Goal: Task Accomplishment & Management: Use online tool/utility

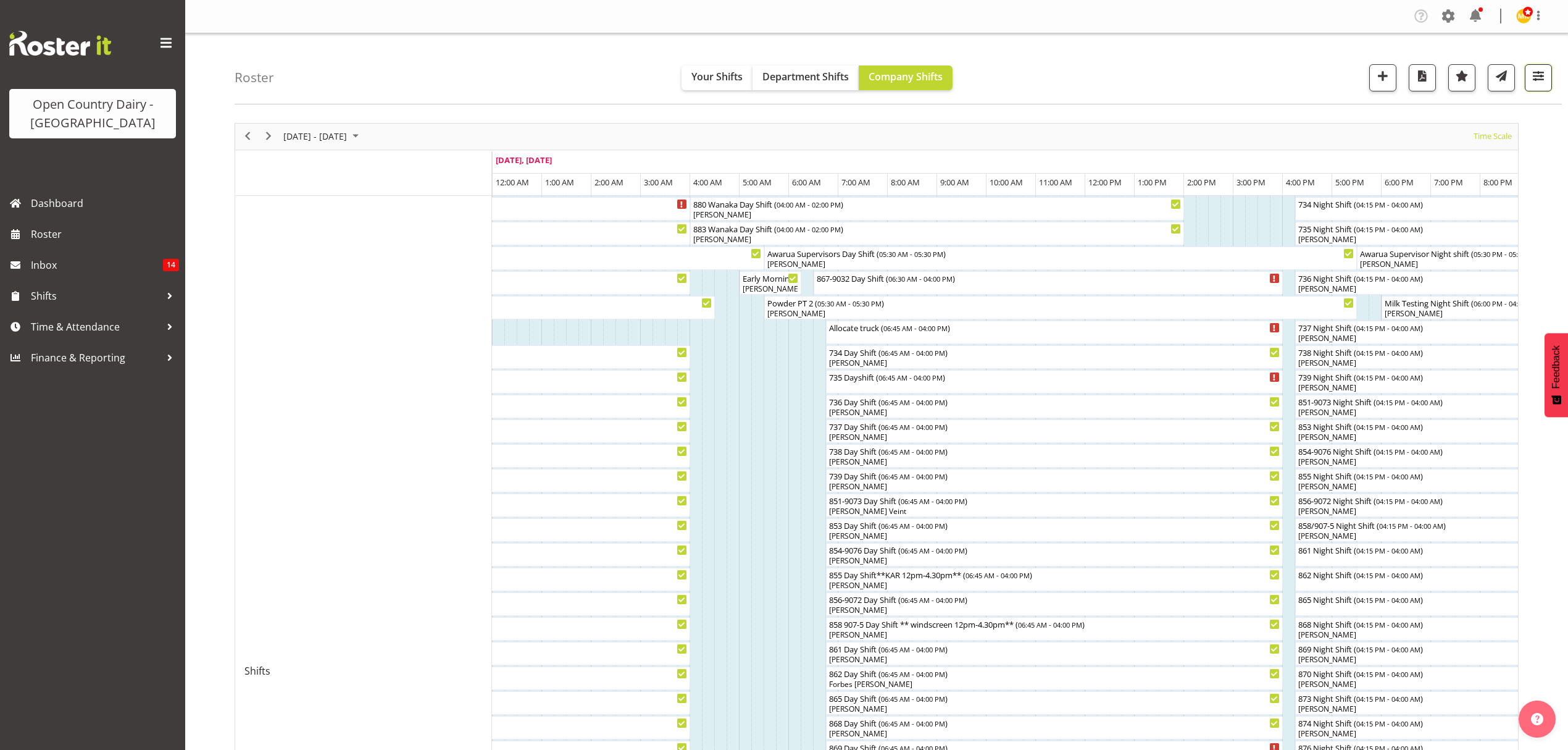
click at [1540, 78] on span "button" at bounding box center [1539, 76] width 16 height 16
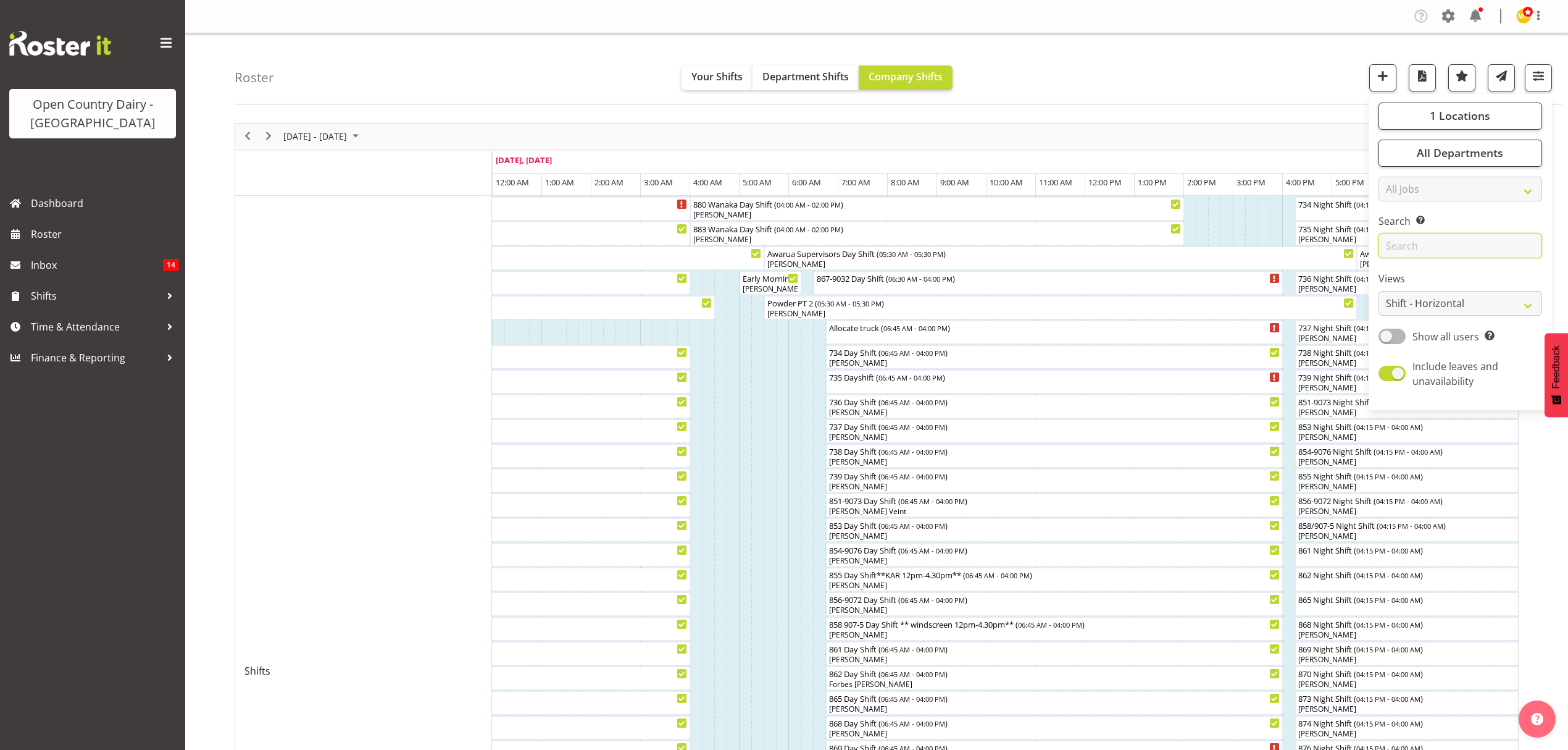
click at [1423, 248] on input "text" at bounding box center [1460, 246] width 163 height 25
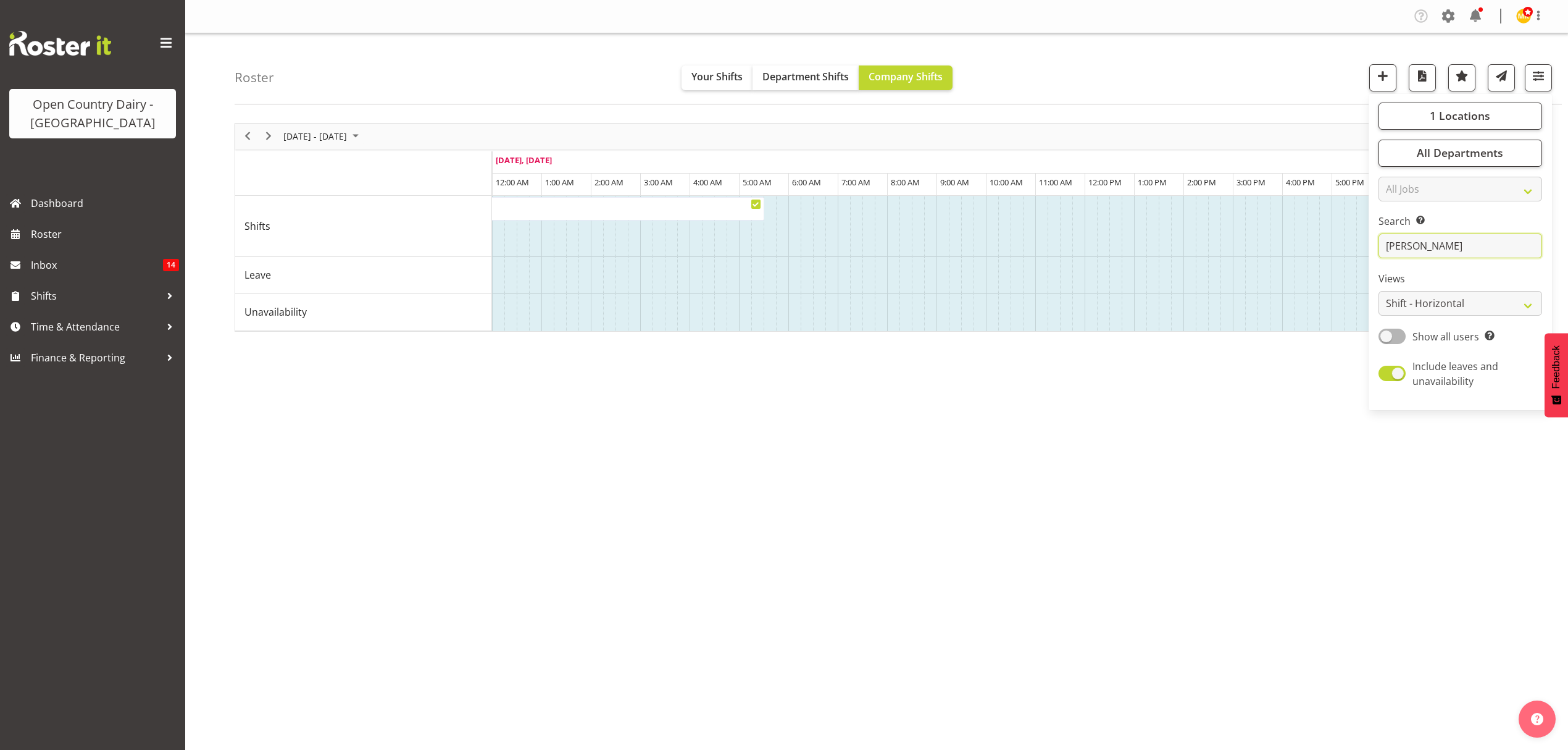
type input "leon"
click at [845, 442] on div "September 15 - 21, 2025 Today Timeline Day Timeline Week Timeline Fortnight Tim…" at bounding box center [901, 360] width 1333 height 494
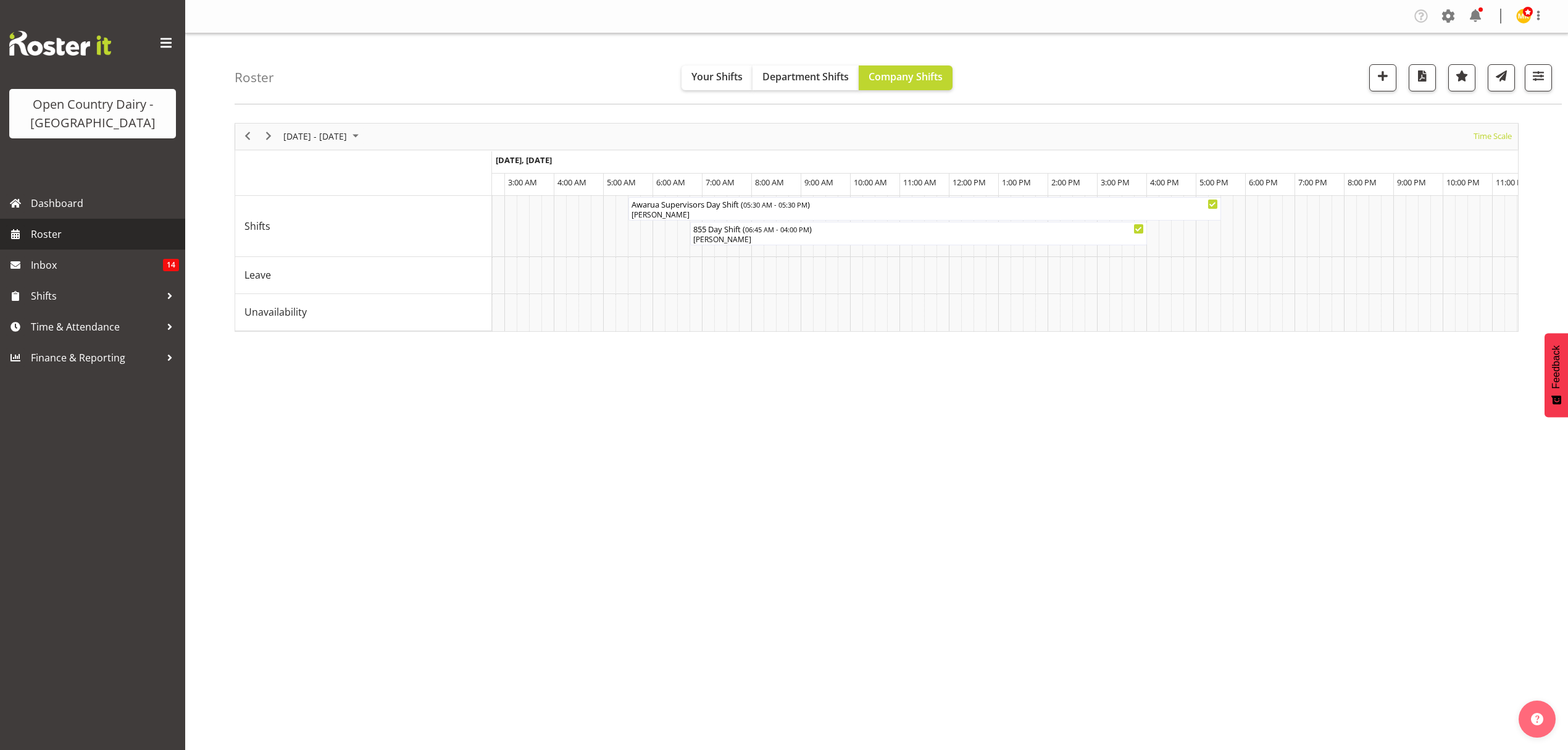
click at [52, 245] on link "Roster" at bounding box center [92, 234] width 185 height 31
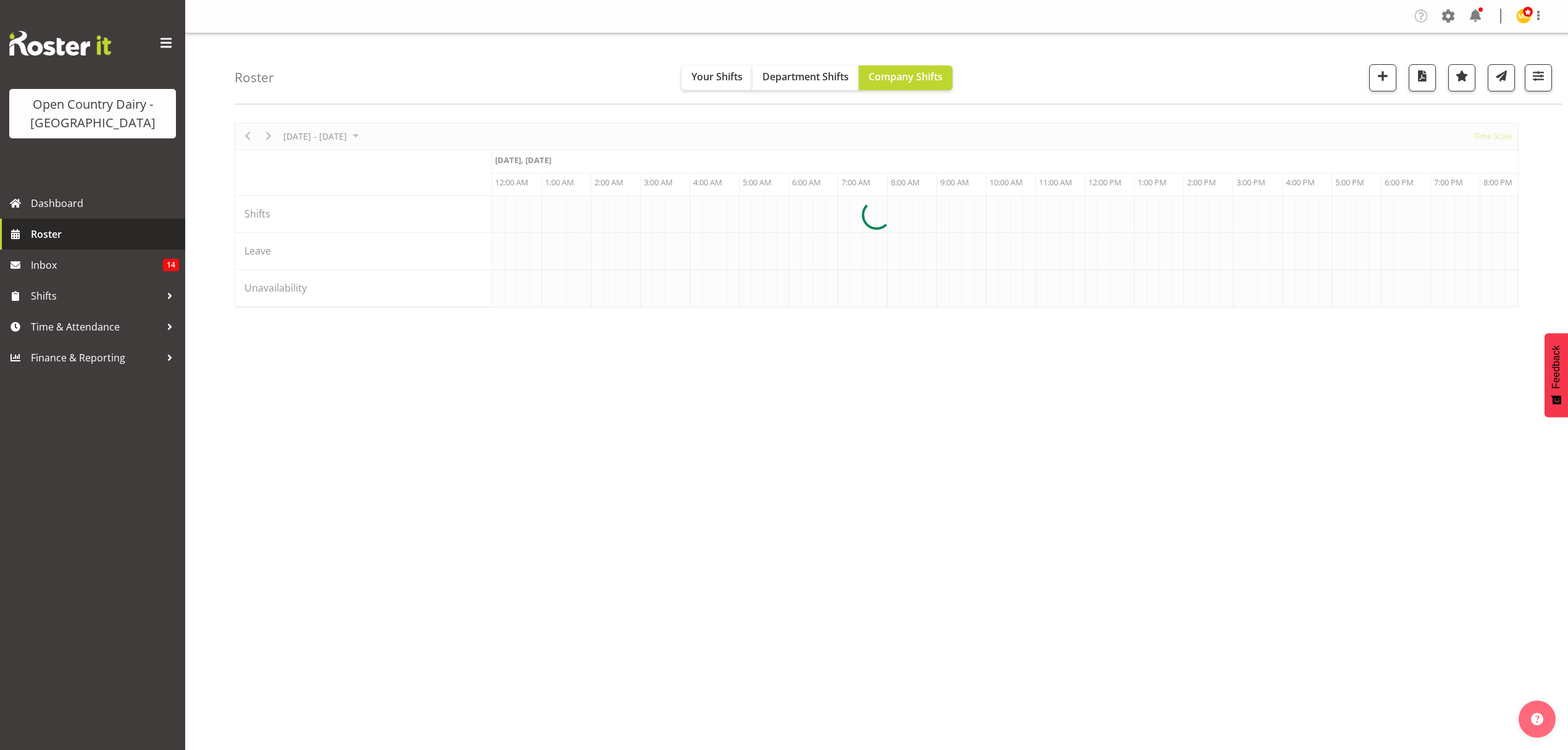
scroll to position [0, 2371]
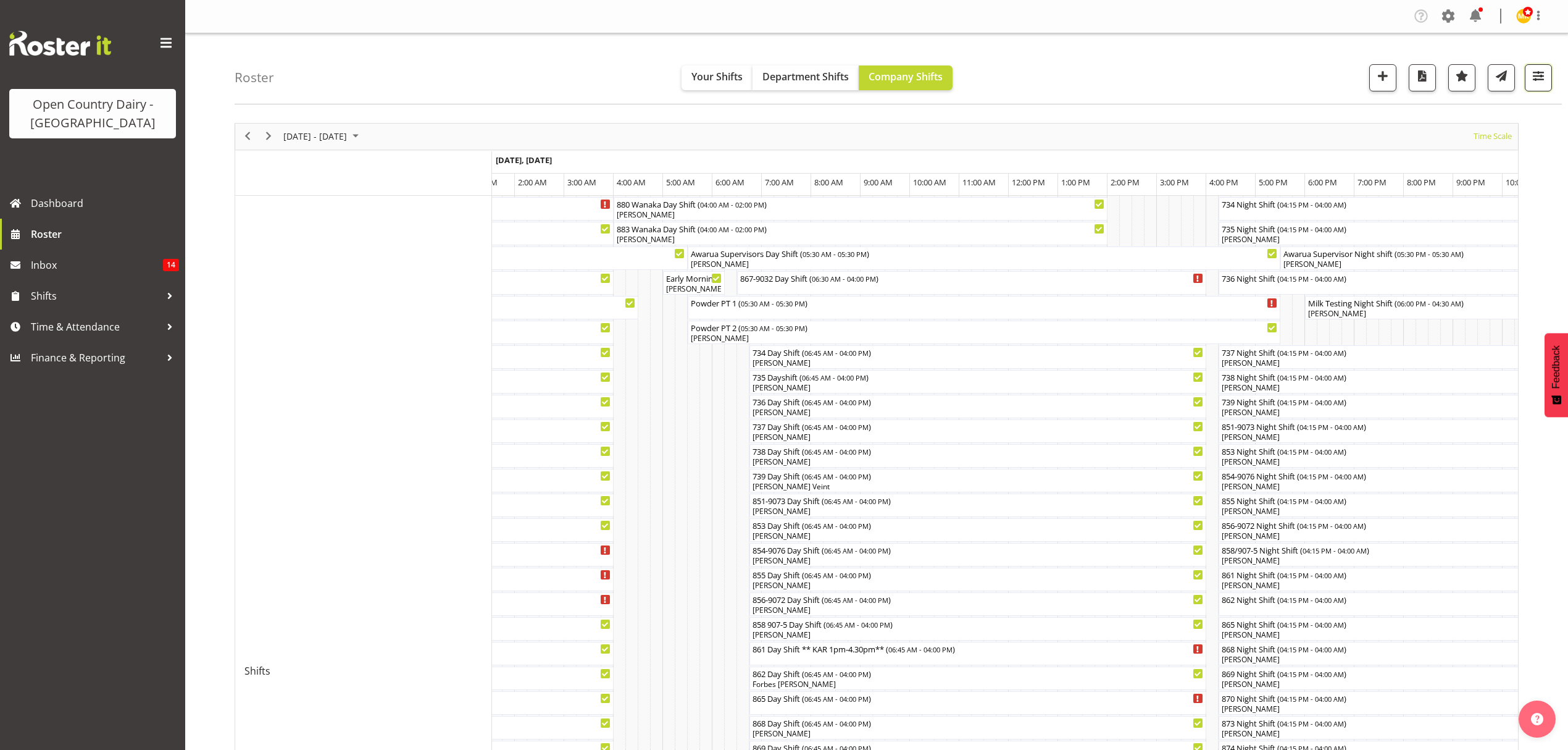
click at [1540, 83] on span "button" at bounding box center [1539, 76] width 16 height 16
click at [1441, 14] on span at bounding box center [1448, 16] width 20 height 20
click at [1377, 127] on link "Employees" at bounding box center [1373, 134] width 171 height 22
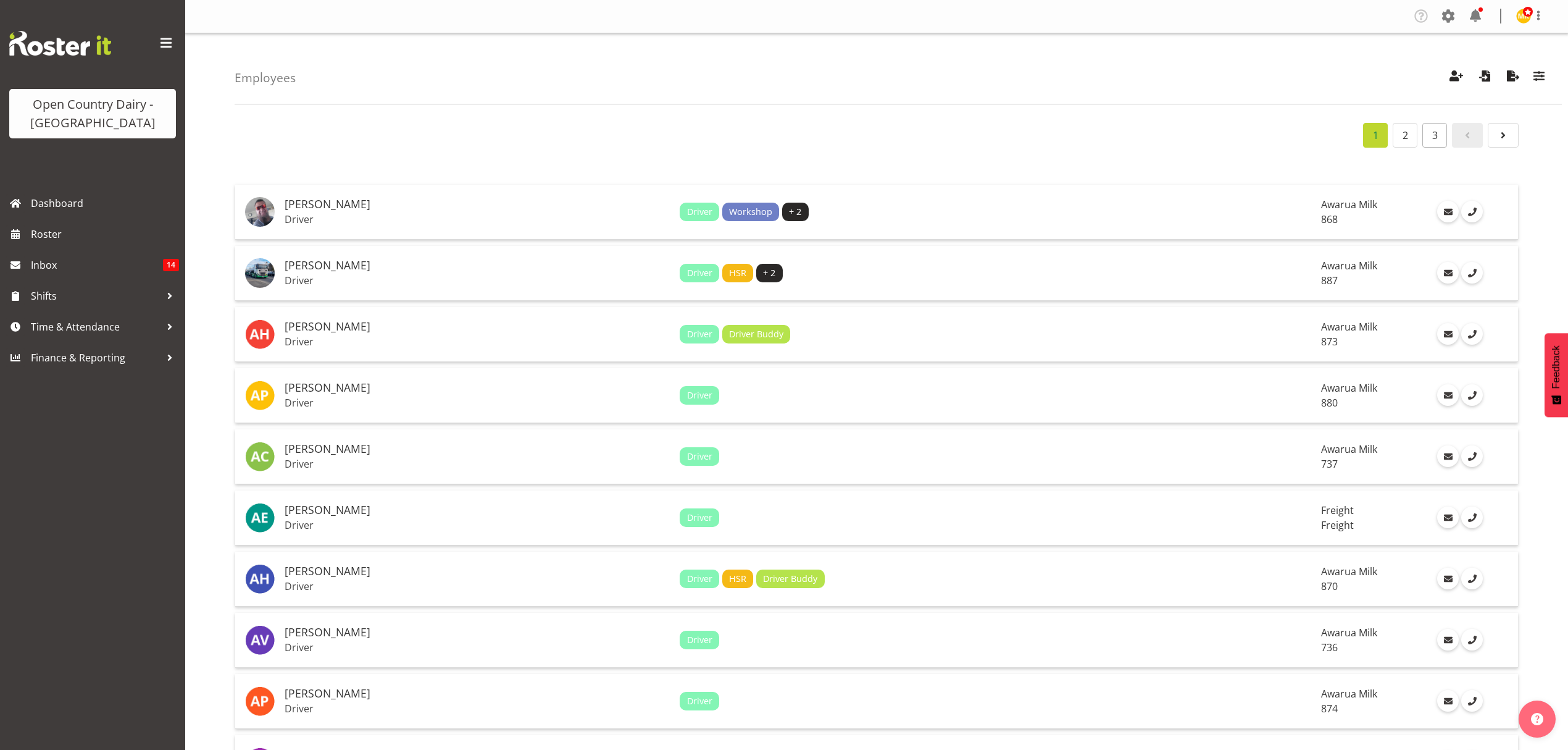
click at [1436, 142] on link "3" at bounding box center [1435, 135] width 25 height 25
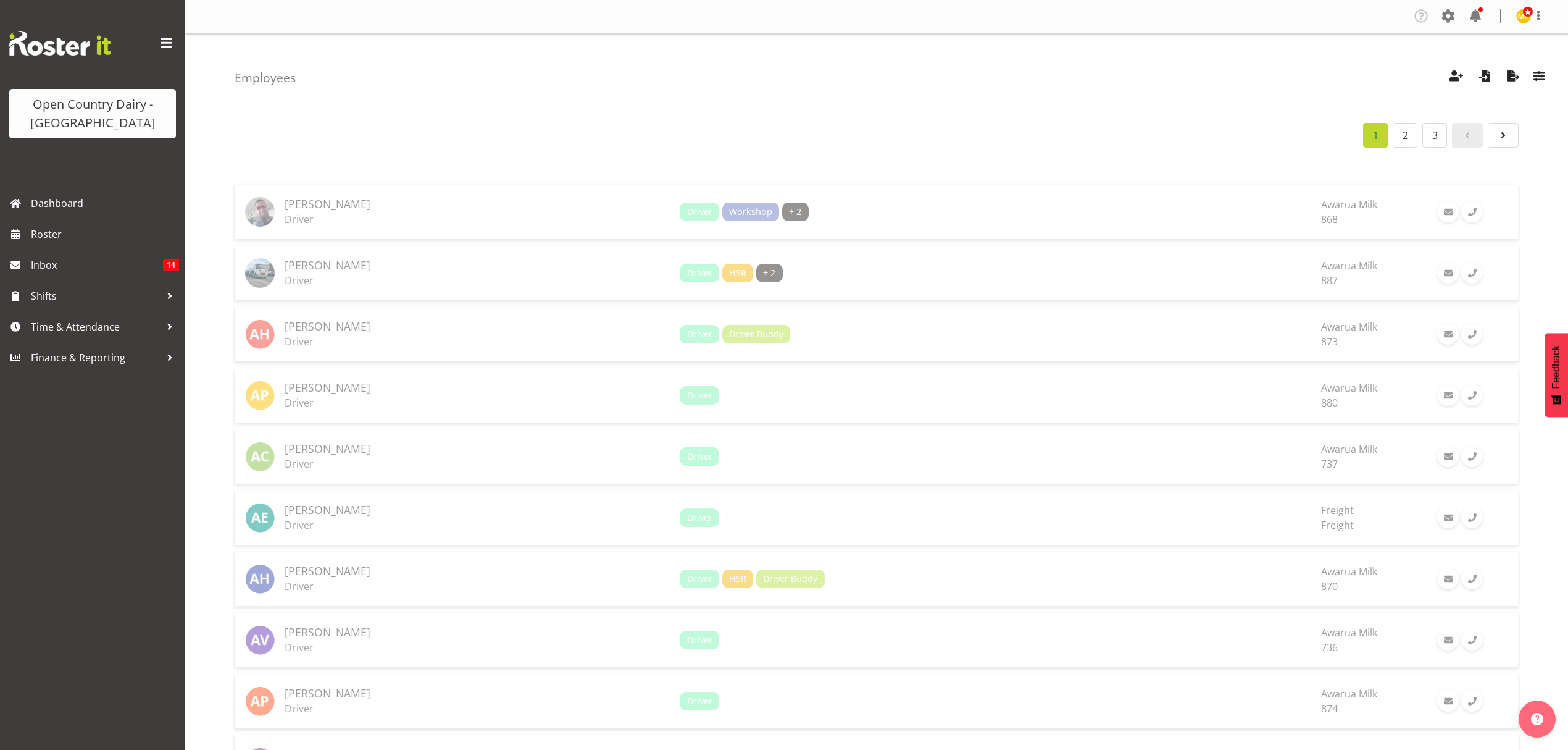
click at [786, 104] on div "Employees Showing active users Search Has Skills Enter any skills required for …" at bounding box center [899, 69] width 1328 height 71
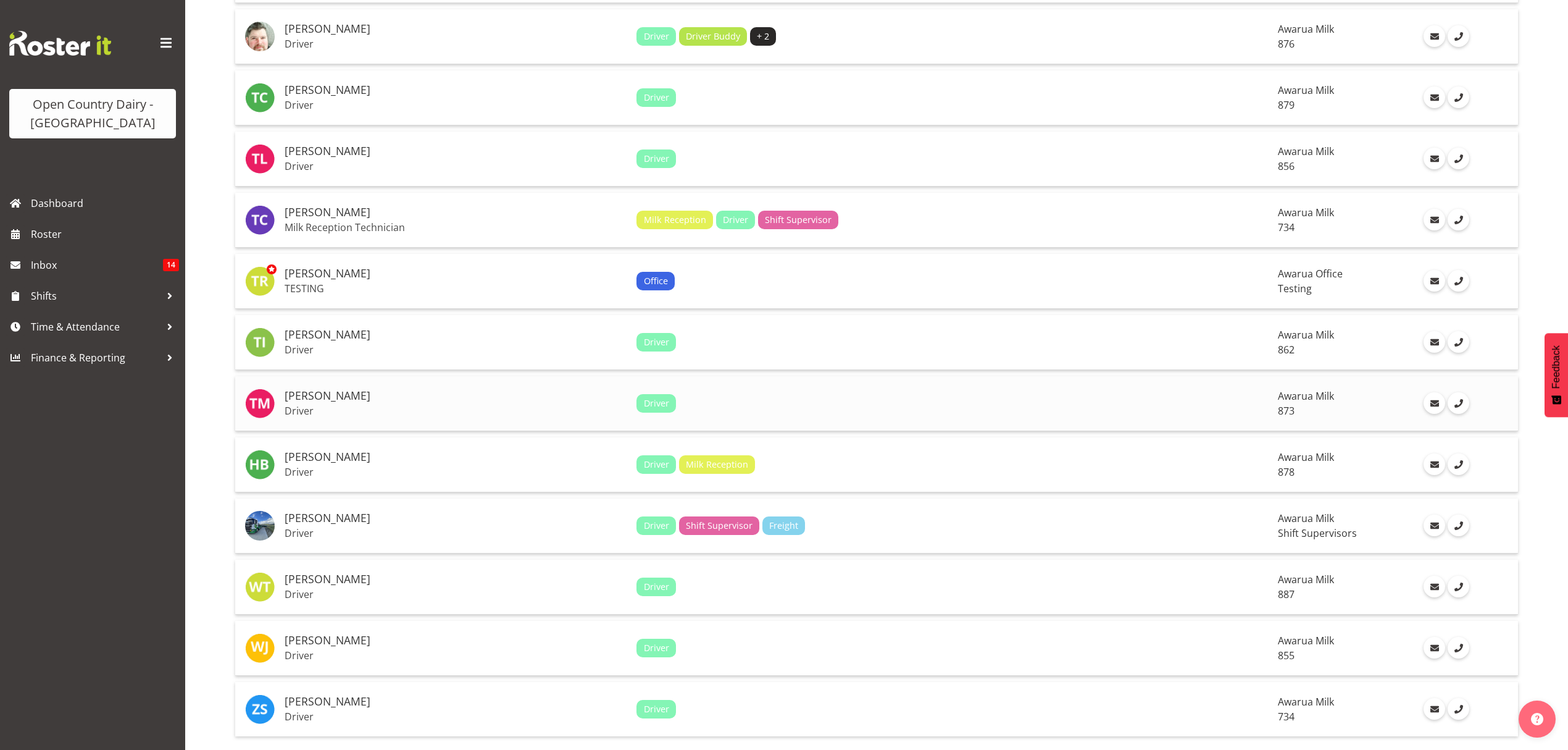
scroll to position [2388, 0]
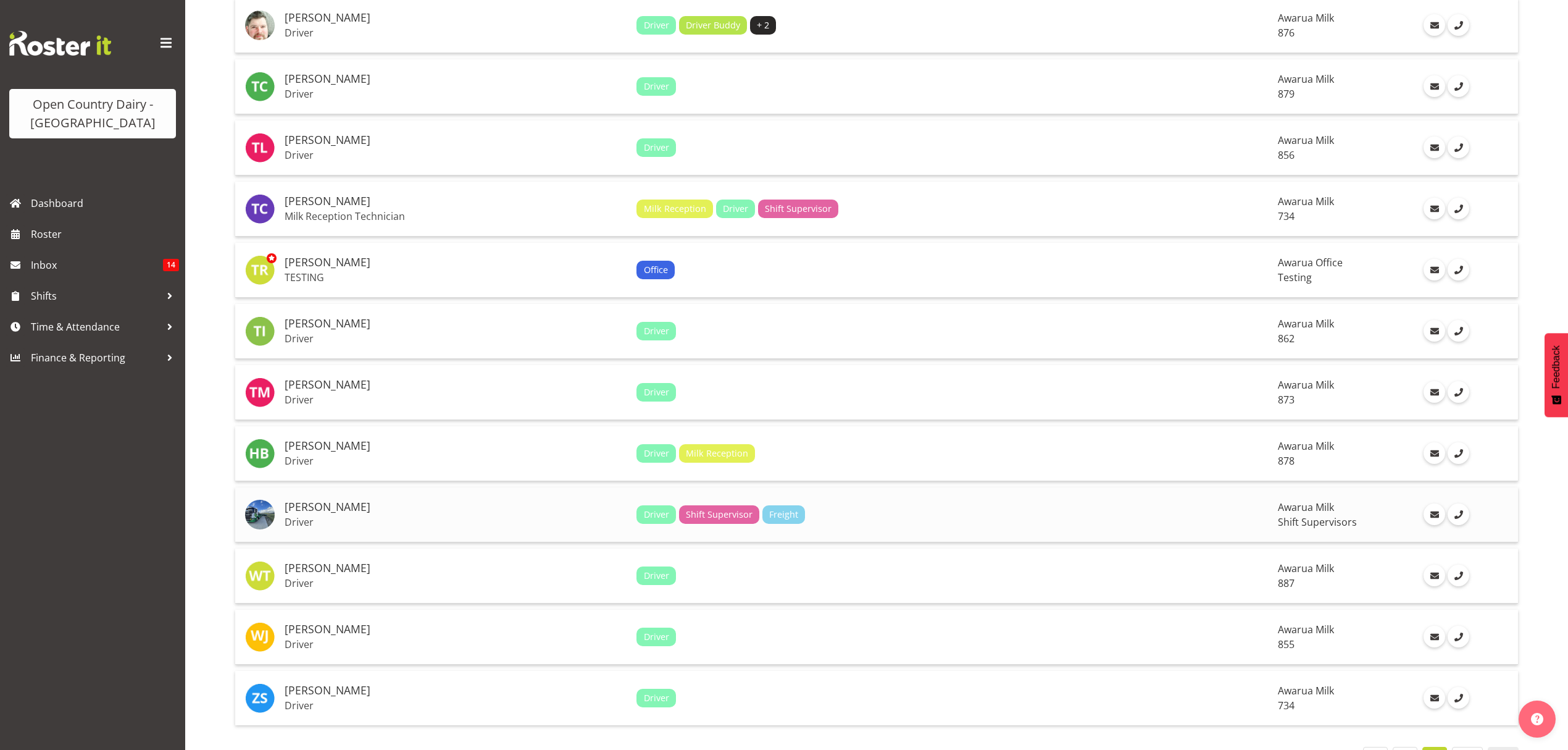
click at [1133, 505] on div "Driver Shift Supervisor Freight" at bounding box center [952, 514] width 632 height 18
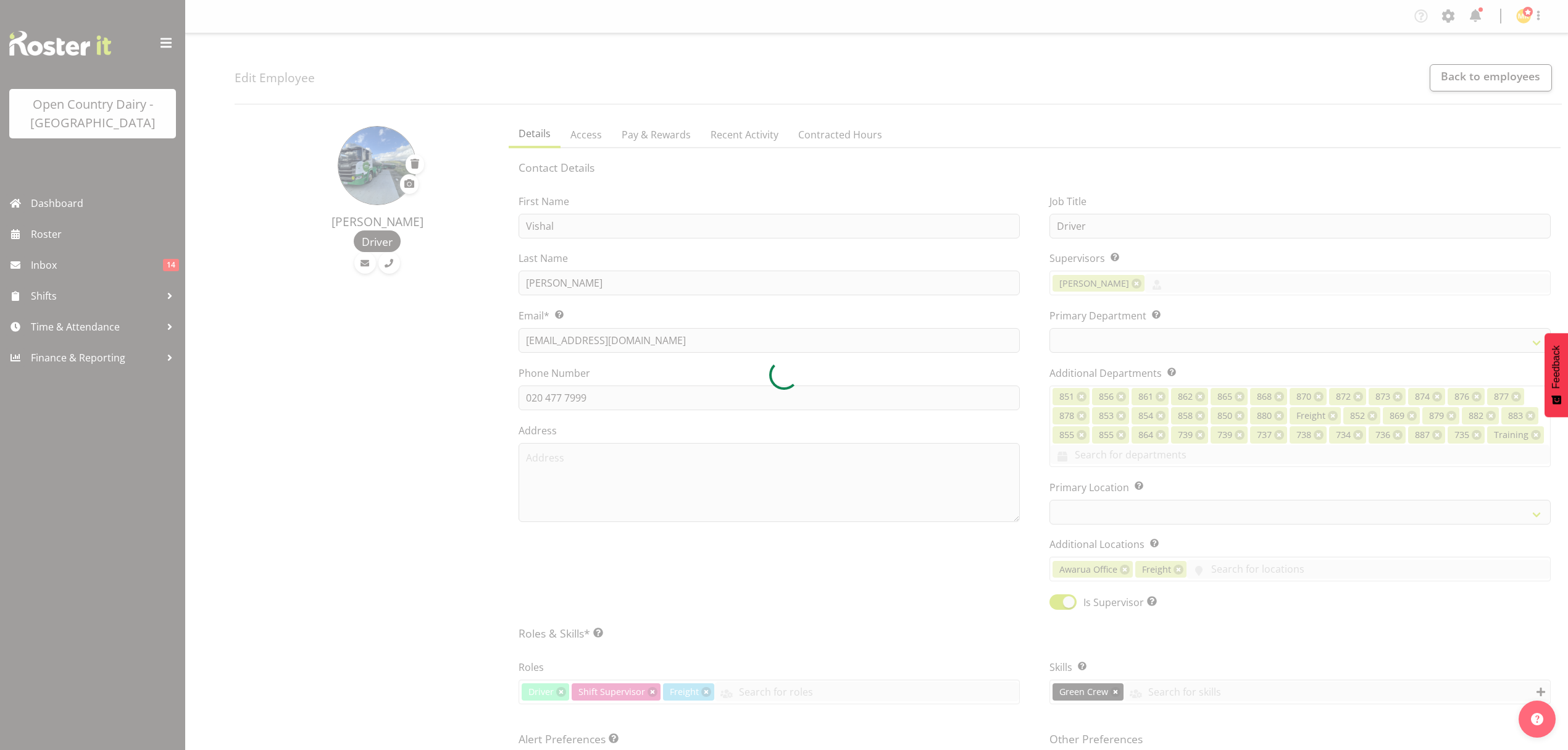
select select "TimelineWeek"
select select
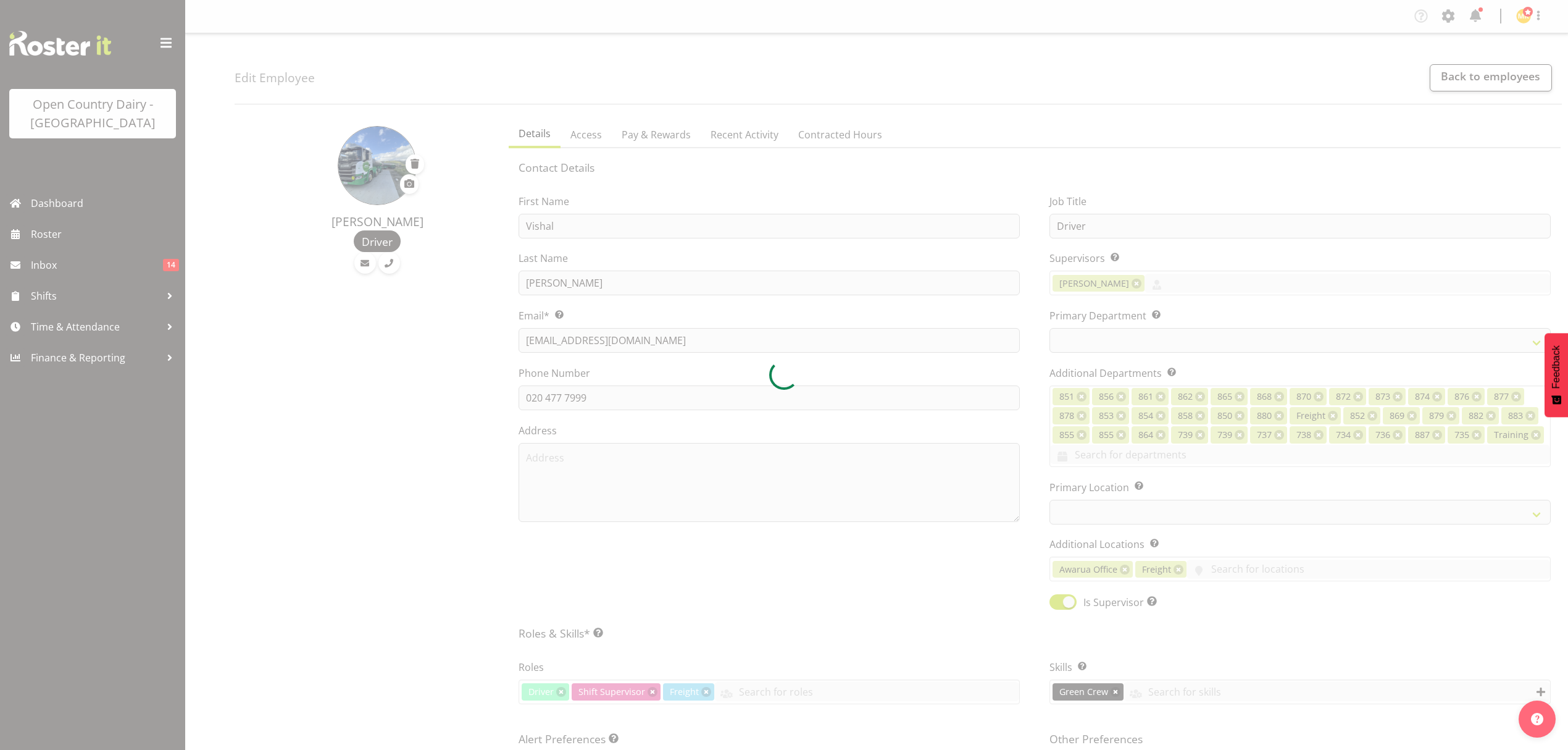
select select "696"
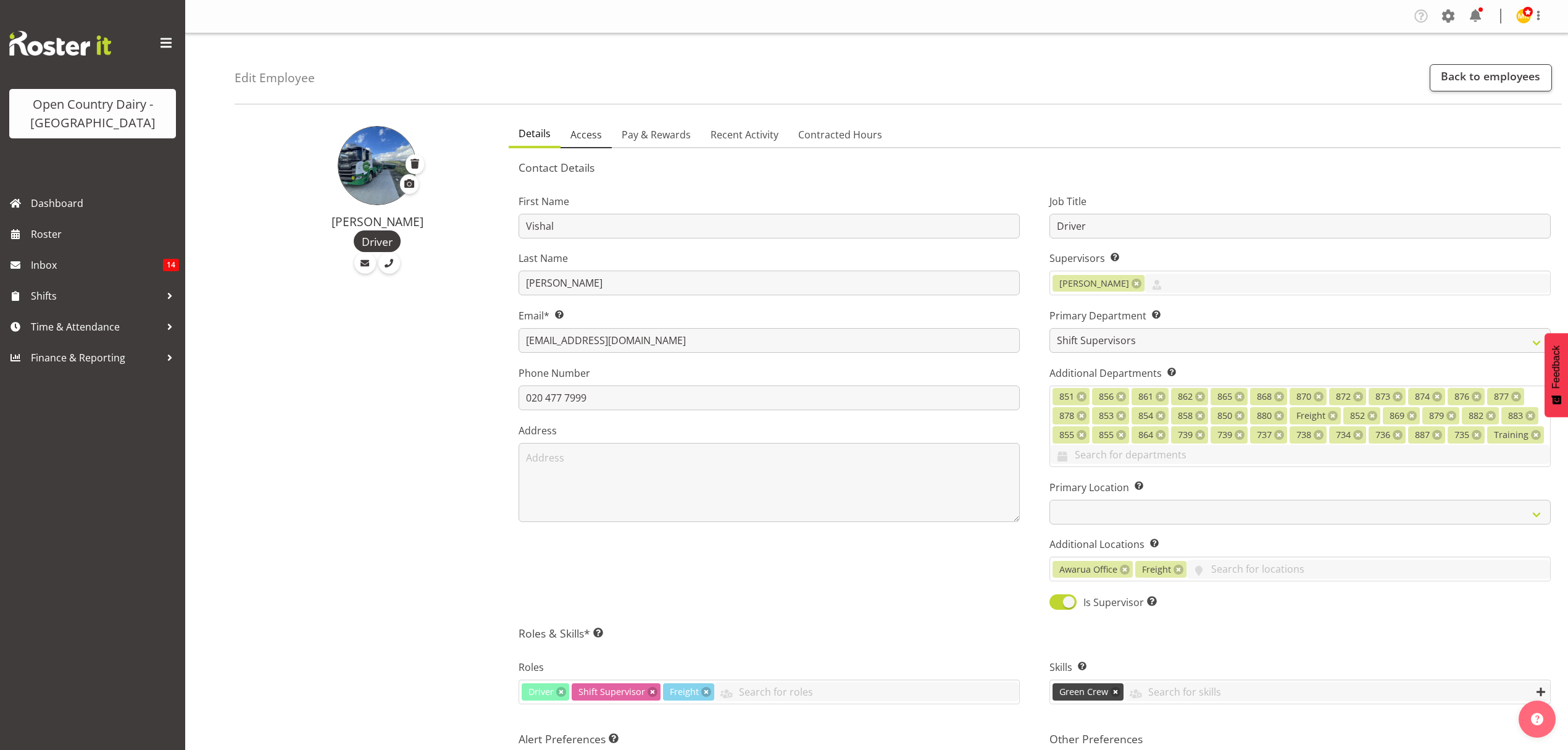
click at [586, 137] on span "Access" at bounding box center [586, 134] width 31 height 15
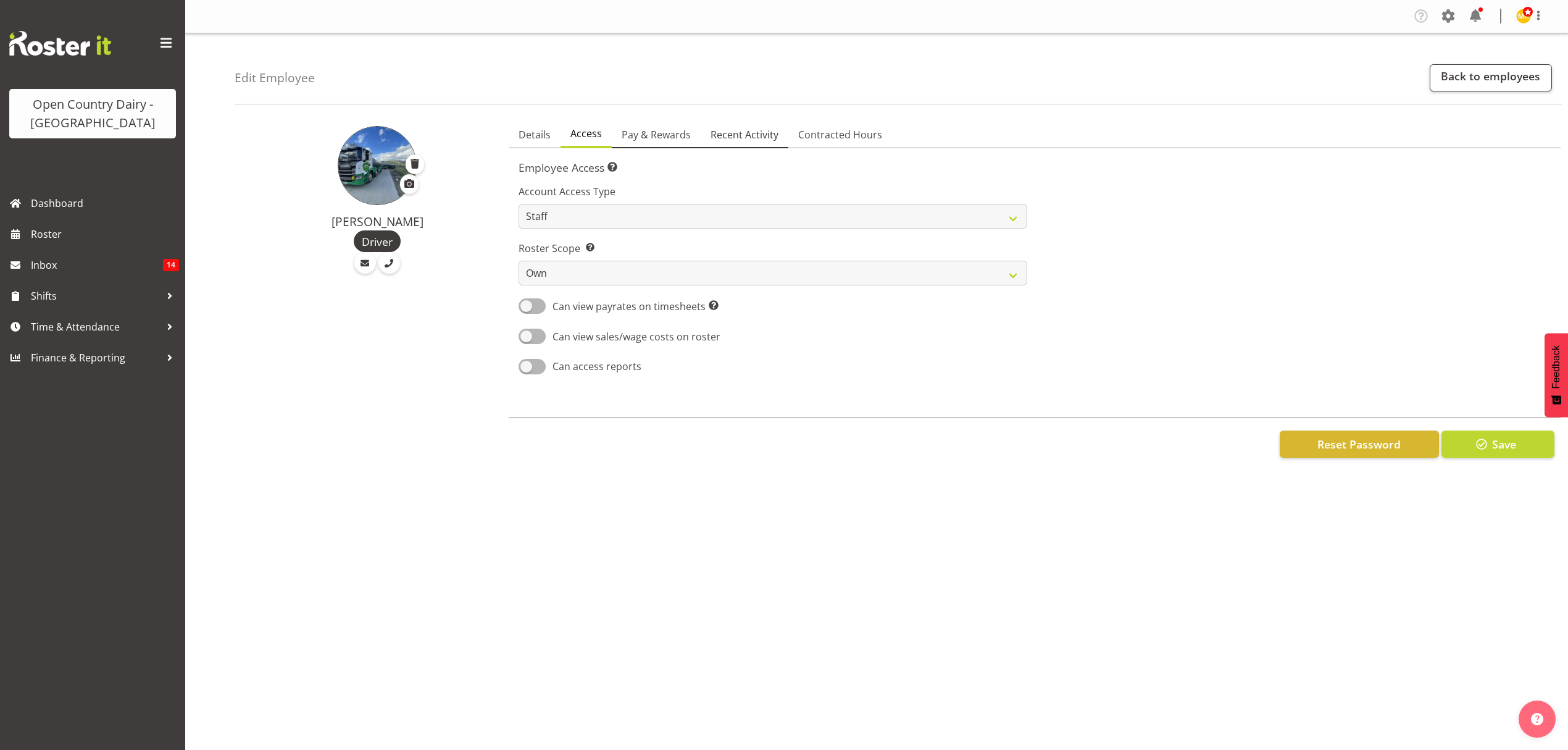
drag, startPoint x: 672, startPoint y: 138, endPoint x: 706, endPoint y: 146, distance: 34.9
click at [672, 137] on span "Pay & Rewards" at bounding box center [657, 134] width 69 height 15
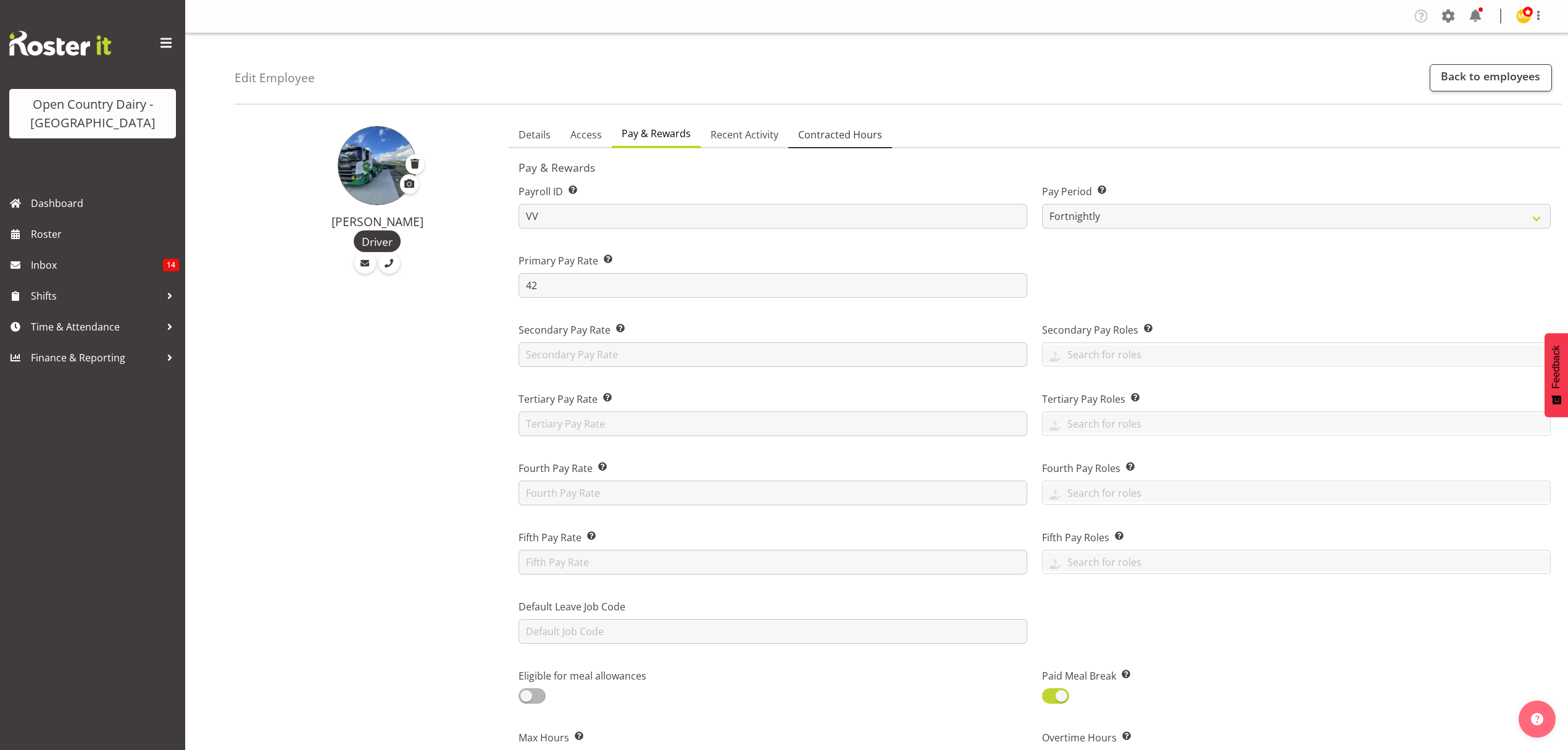
click at [825, 133] on span "Contracted Hours" at bounding box center [840, 134] width 84 height 15
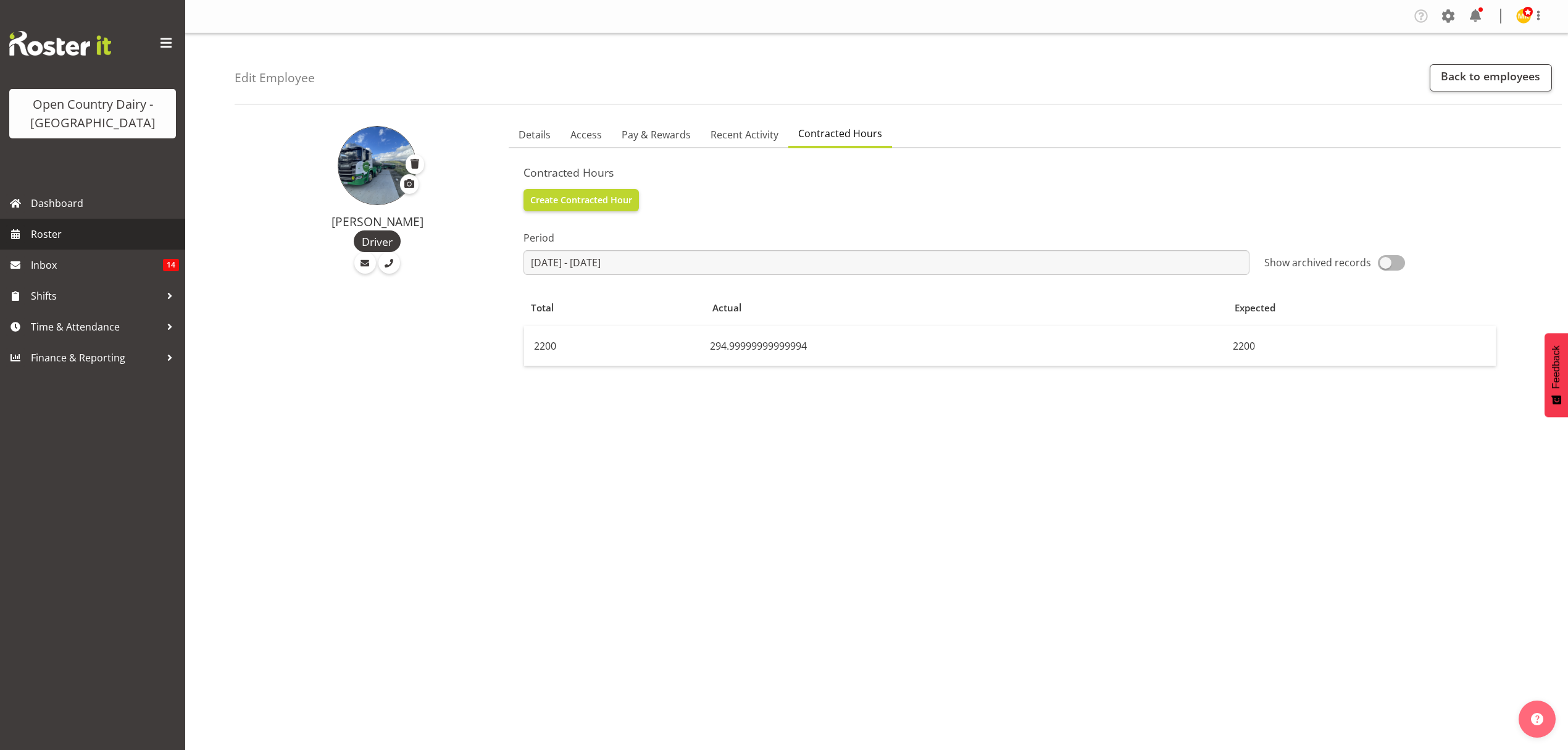
click at [78, 236] on span "Roster" at bounding box center [105, 234] width 148 height 18
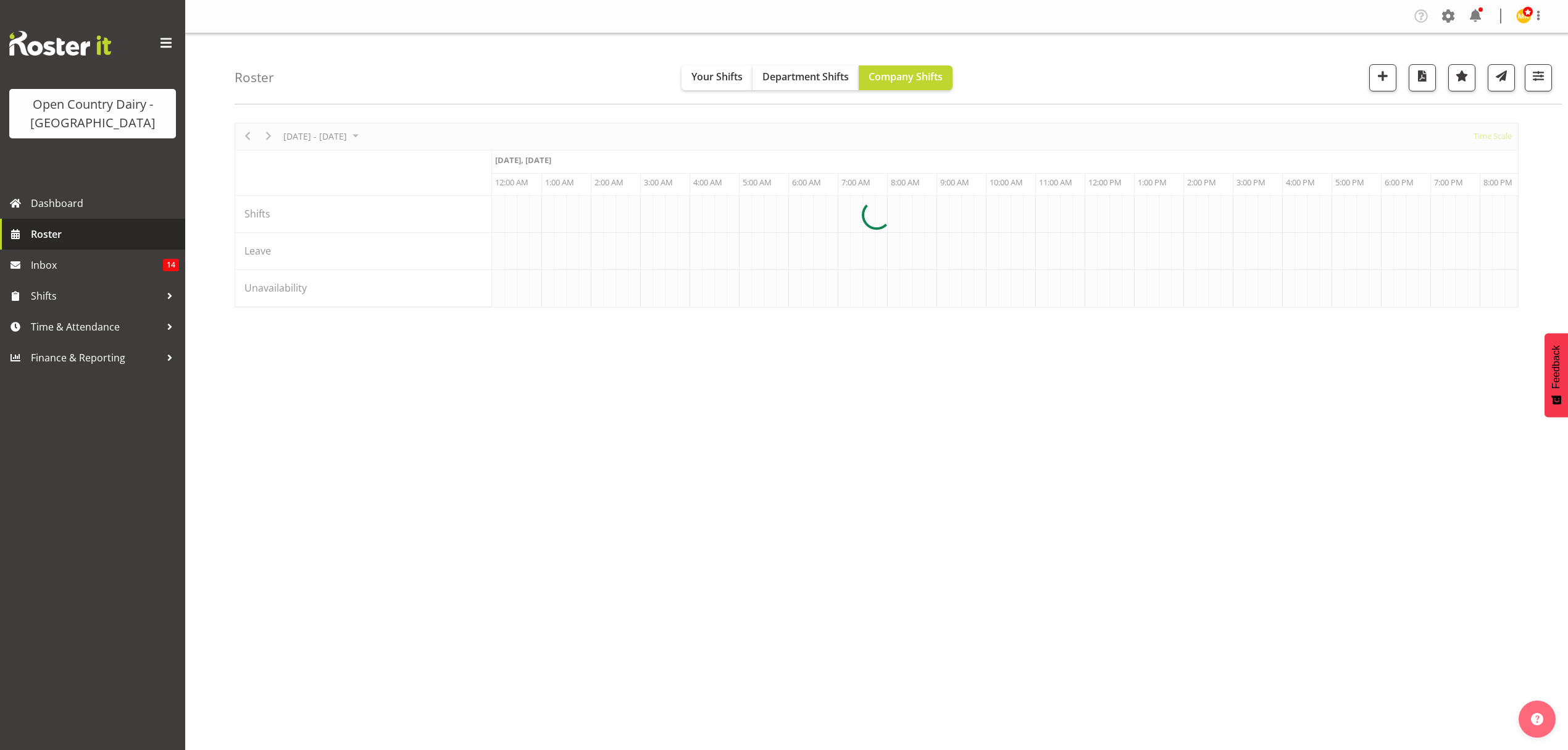
scroll to position [0, 2371]
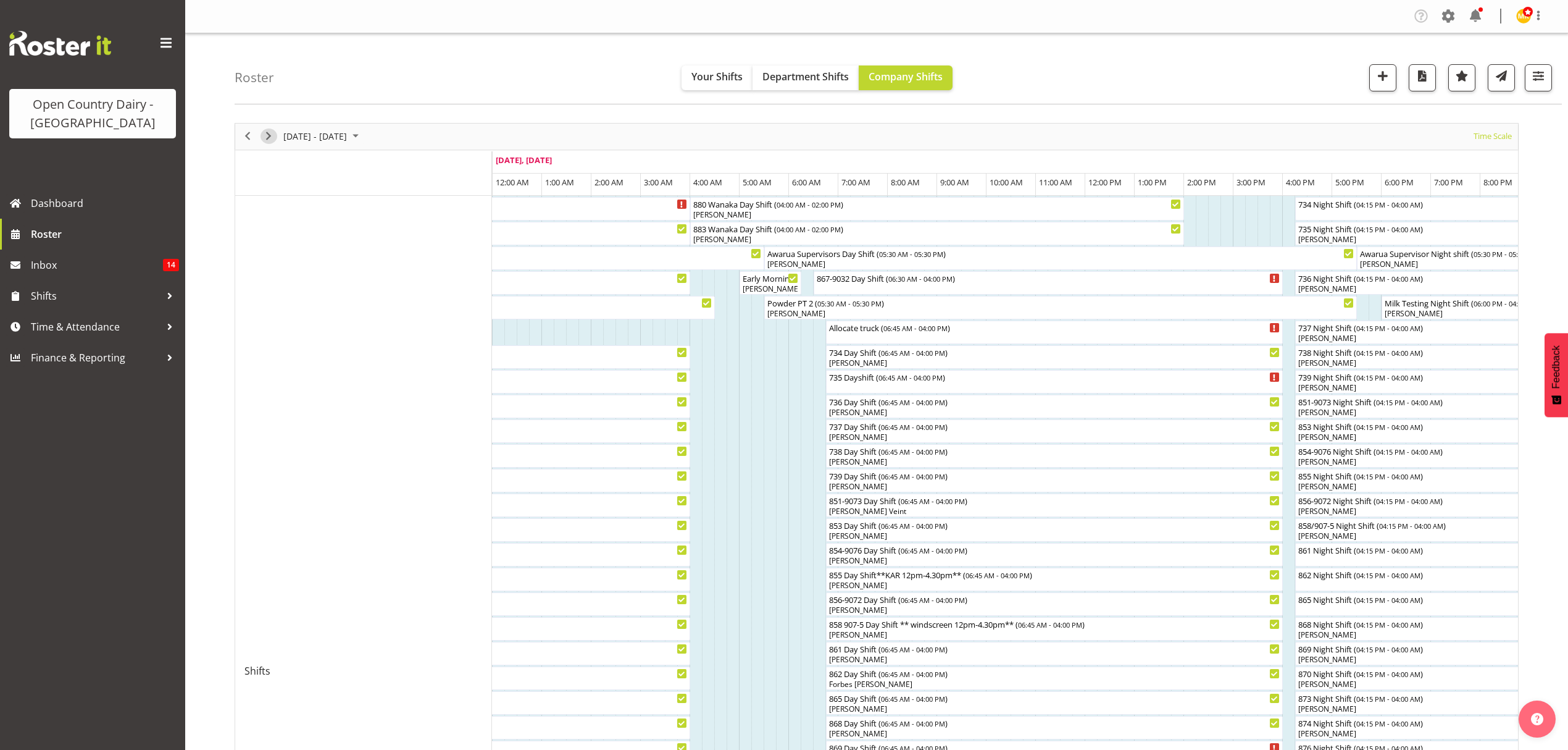
click at [263, 141] on span "Next" at bounding box center [268, 136] width 15 height 16
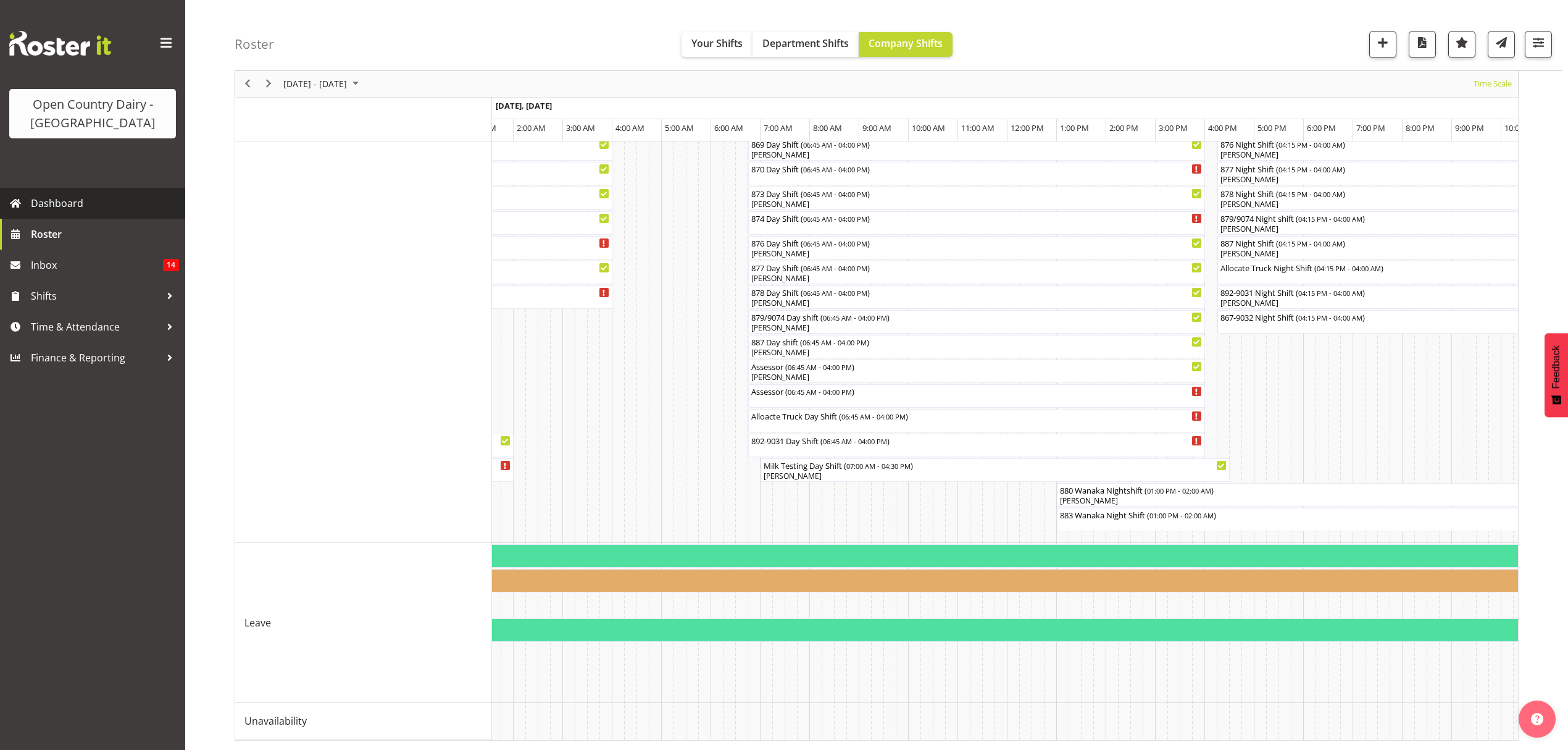
click at [75, 206] on span "Dashboard" at bounding box center [105, 203] width 148 height 18
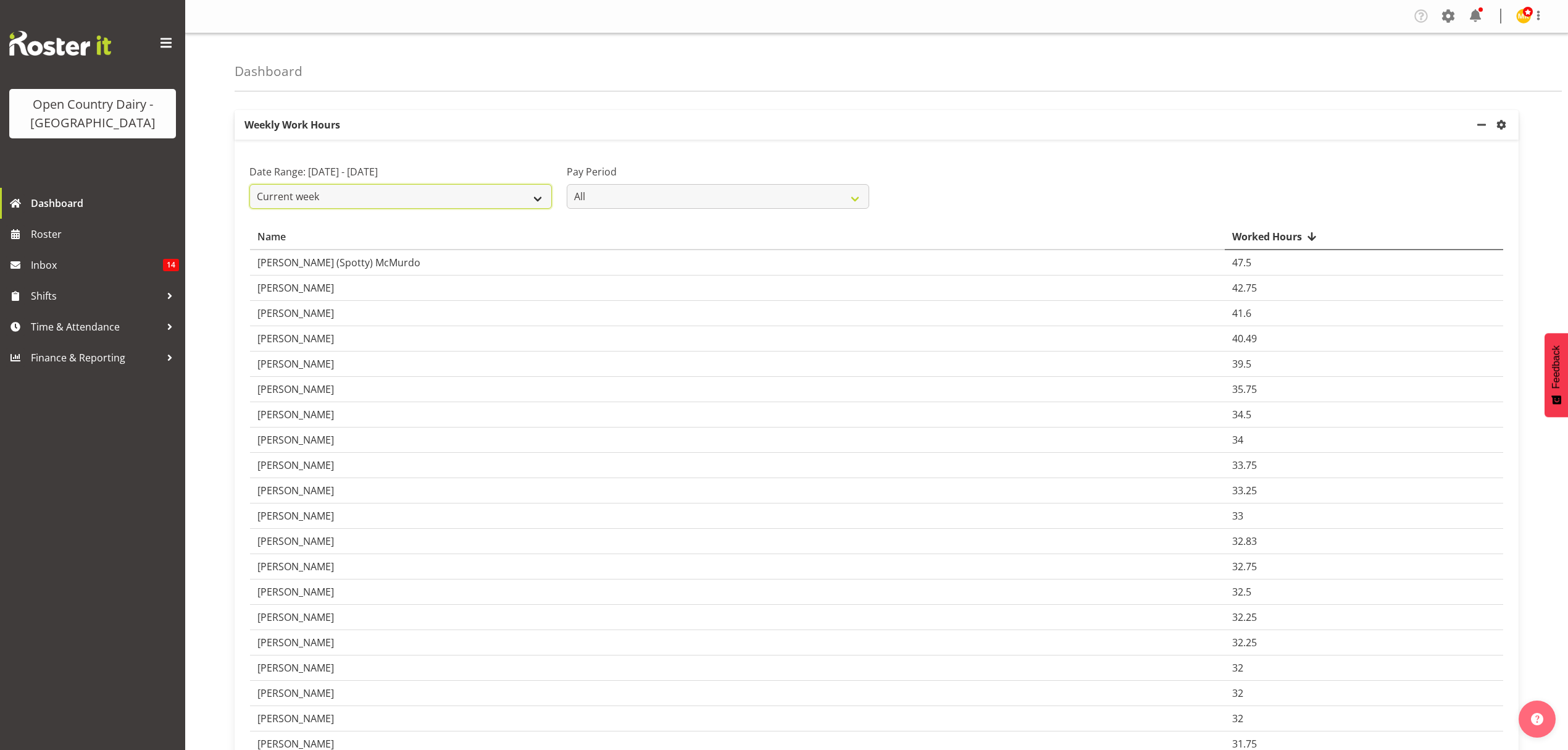
click at [549, 189] on select "Current week Last week Current Month Last Month Last 30 days" at bounding box center [400, 195] width 302 height 25
click at [249, 185] on select "Current week Last week Current Month Last Month Last 30 days" at bounding box center [400, 195] width 302 height 25
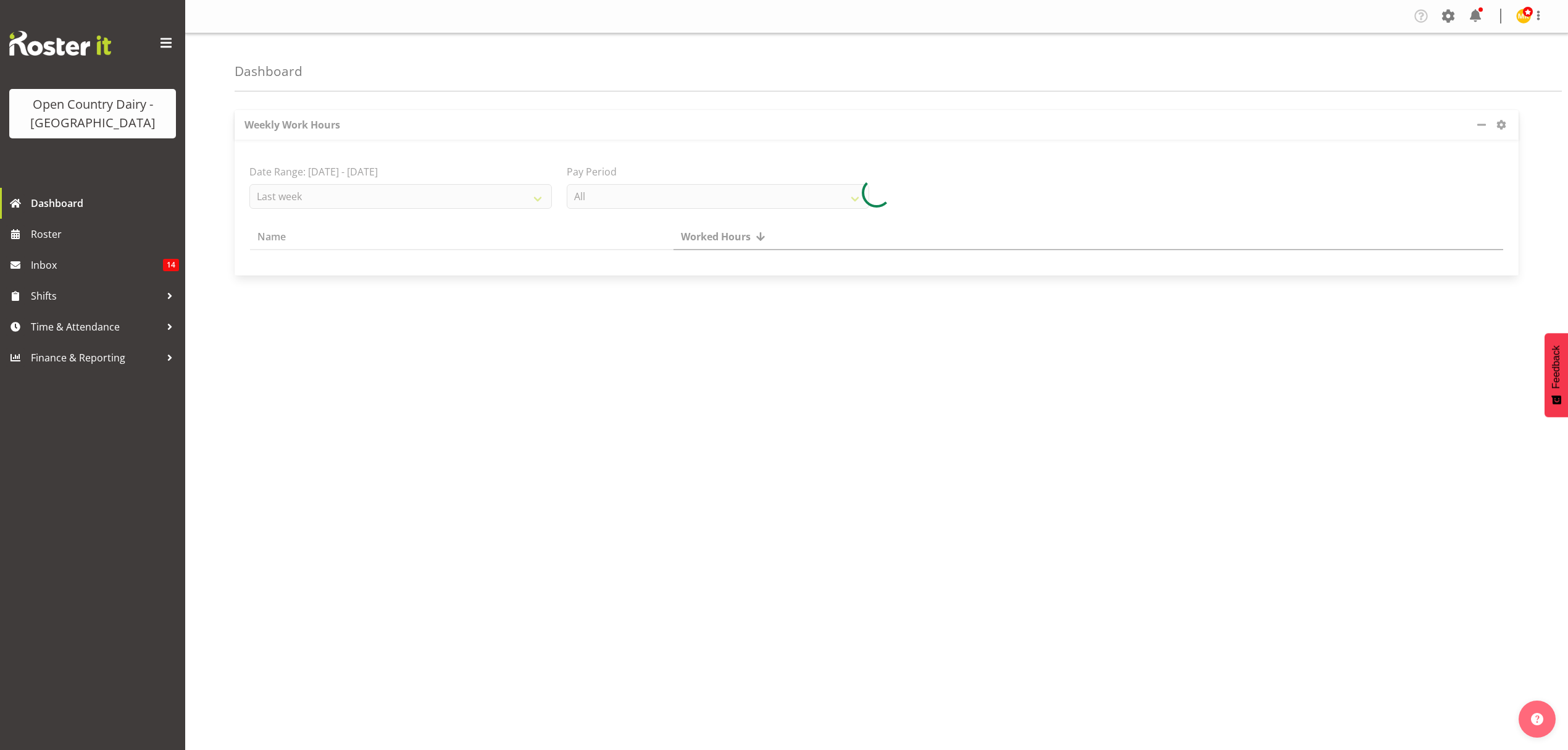
click at [466, 205] on div at bounding box center [877, 192] width 1284 height 165
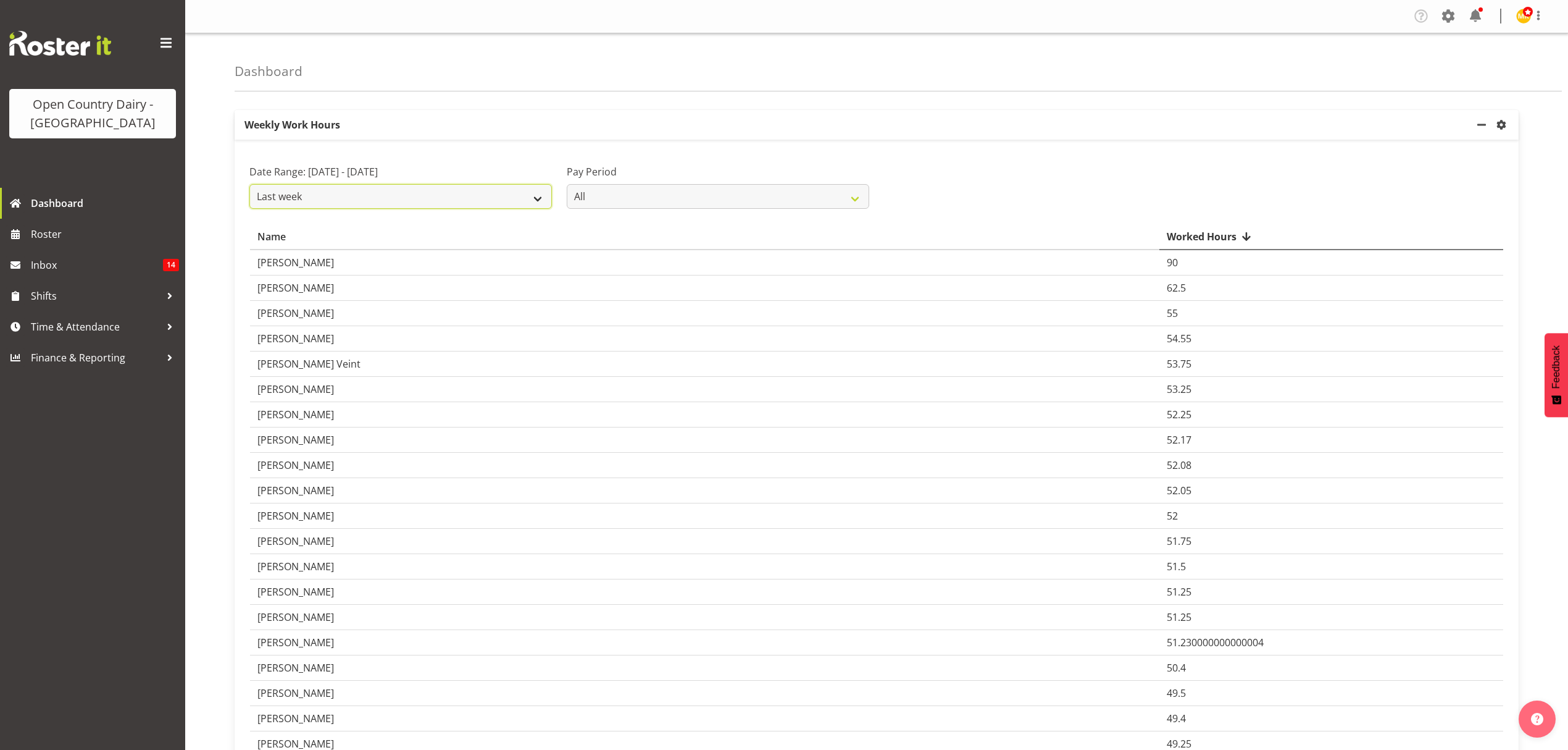
click at [466, 205] on select "Current week Last week Current Month Last Month Last 30 days" at bounding box center [400, 195] width 302 height 25
click at [249, 185] on select "Current week Last week Current Month Last Month Last 30 days" at bounding box center [400, 195] width 302 height 25
click at [531, 201] on select "Current week Last week Current Month Last Month Last 30 days" at bounding box center [400, 195] width 302 height 25
click at [249, 185] on select "Current week Last week Current Month Last Month Last 30 days" at bounding box center [400, 195] width 302 height 25
click at [537, 186] on select "Current week Last week Current Month Last Month Last 30 days" at bounding box center [400, 195] width 302 height 25
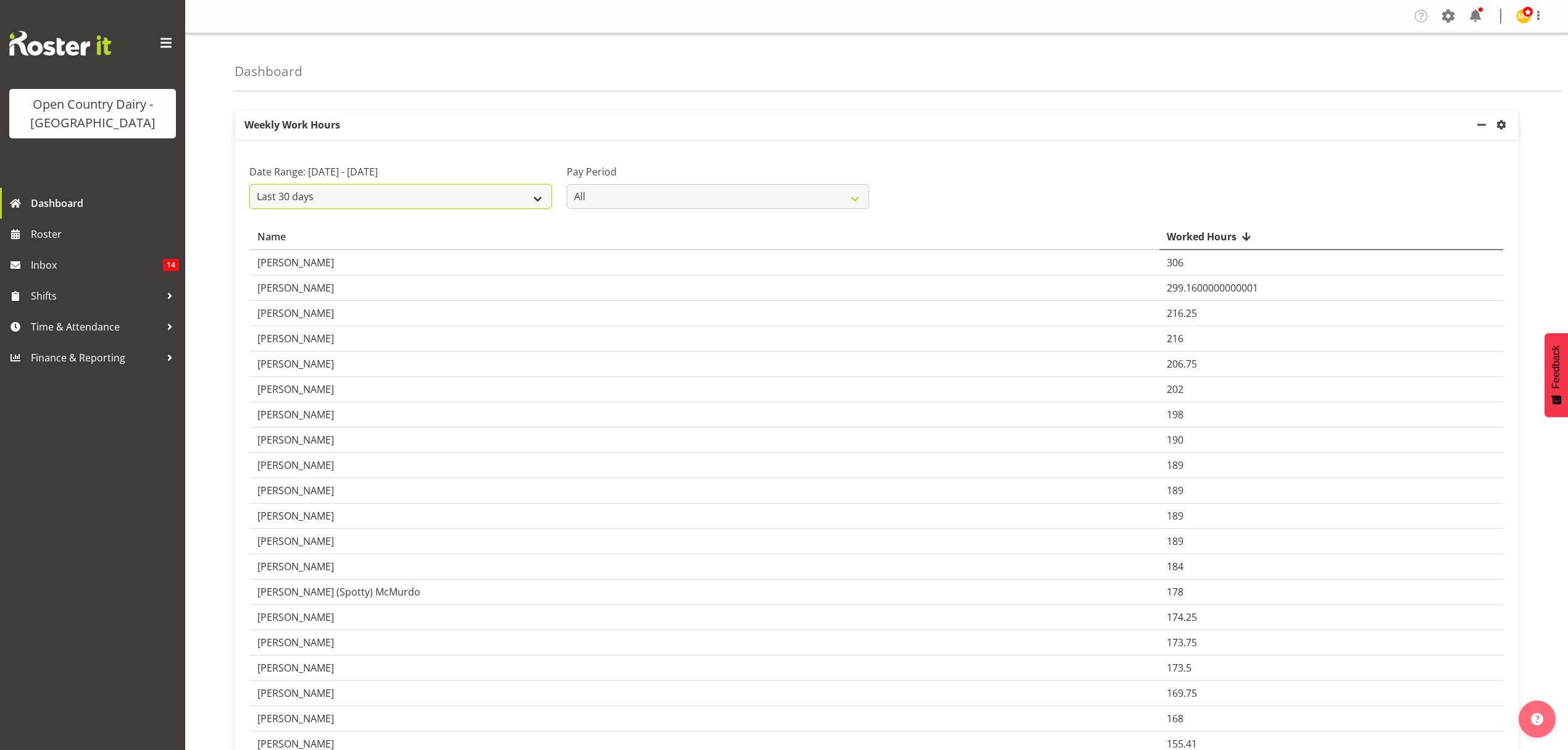
click at [249, 185] on select "Current week Last week Current Month Last Month Last 30 days" at bounding box center [400, 195] width 302 height 25
click at [488, 196] on select "Current week Last week Current Month Last Month Last 30 days" at bounding box center [400, 195] width 302 height 25
select select "current_month"
click at [249, 185] on select "Current week Last week Current Month Last Month Last 30 days" at bounding box center [400, 195] width 302 height 25
click at [62, 227] on span "Roster" at bounding box center [105, 234] width 148 height 18
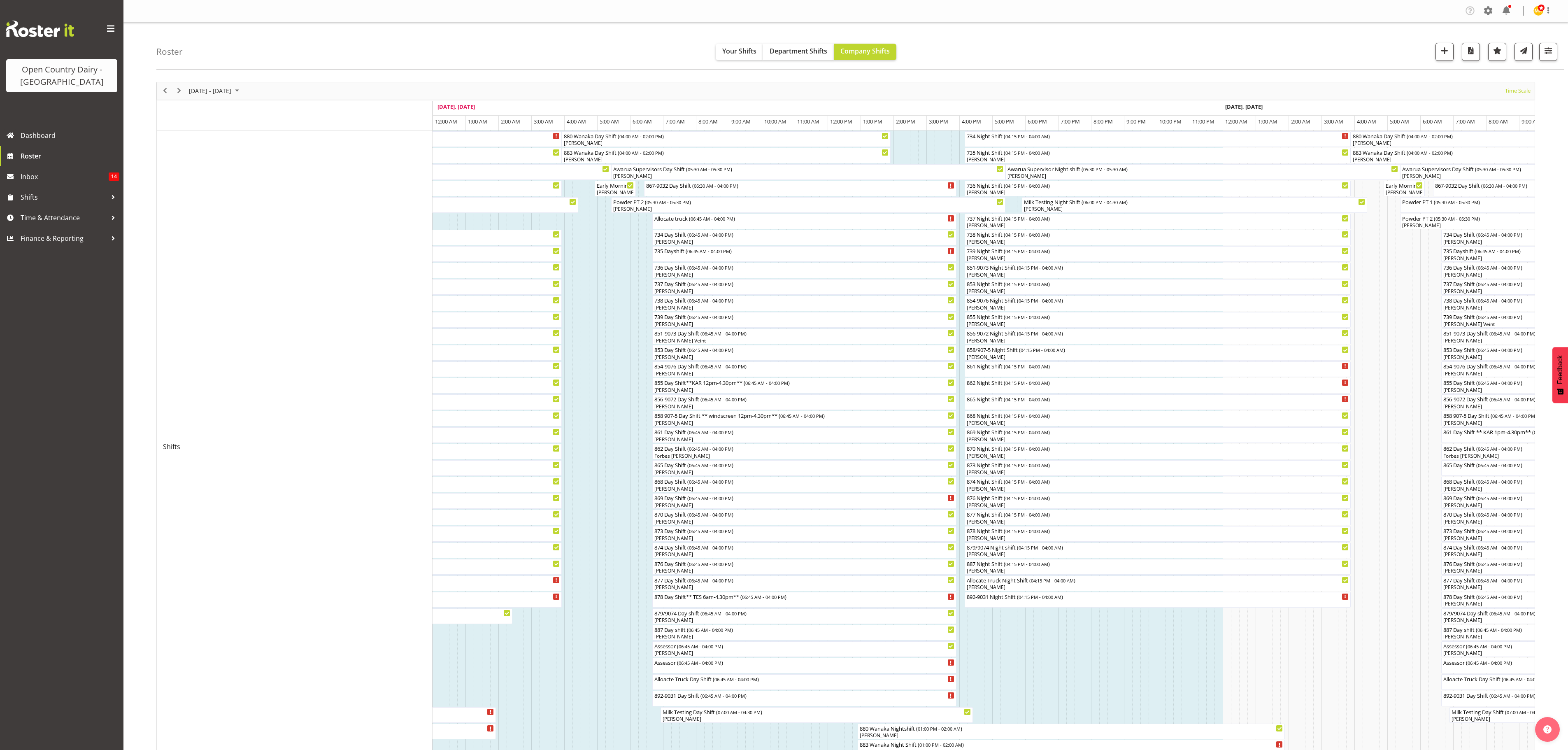
scroll to position [0, 1580]
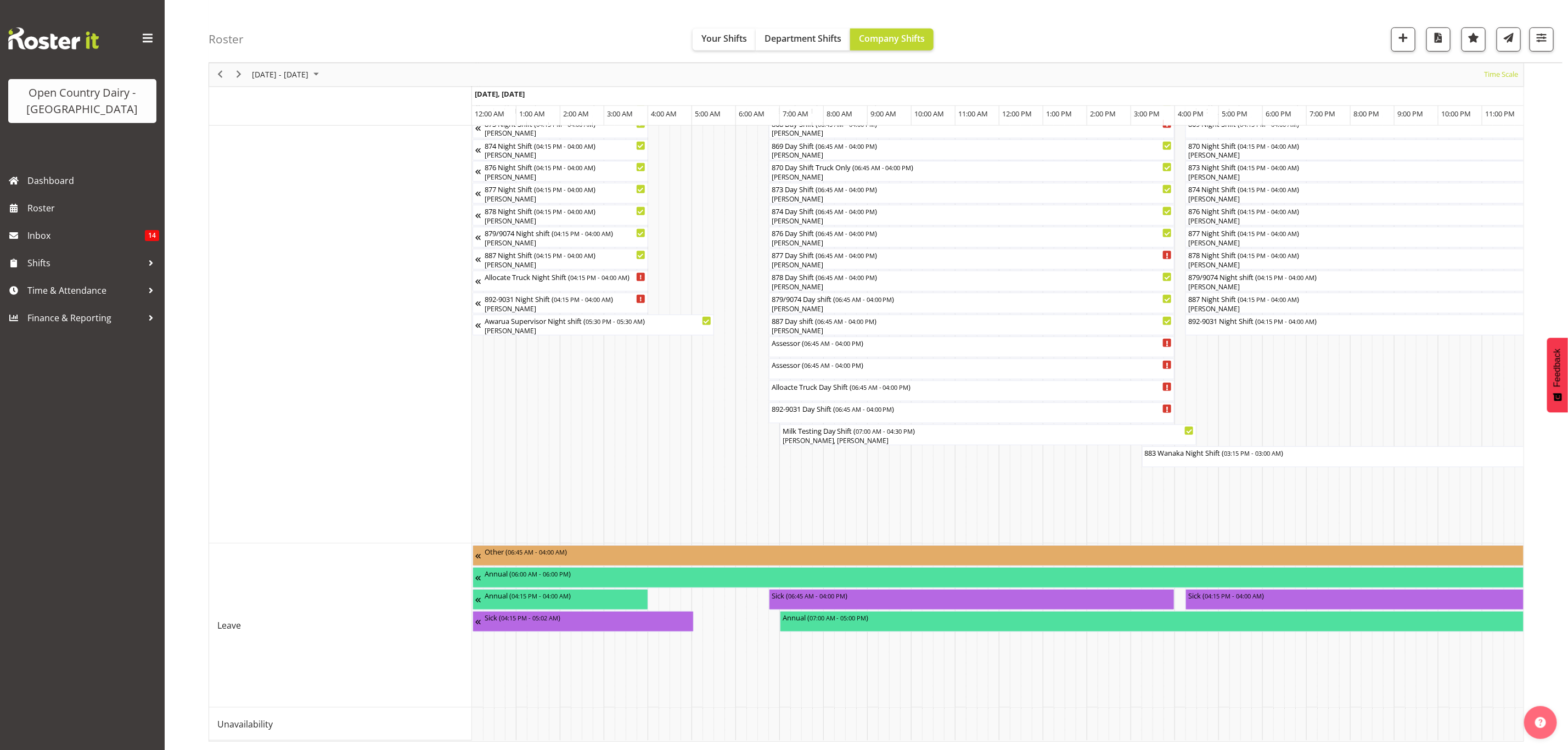
scroll to position [0, 2106]
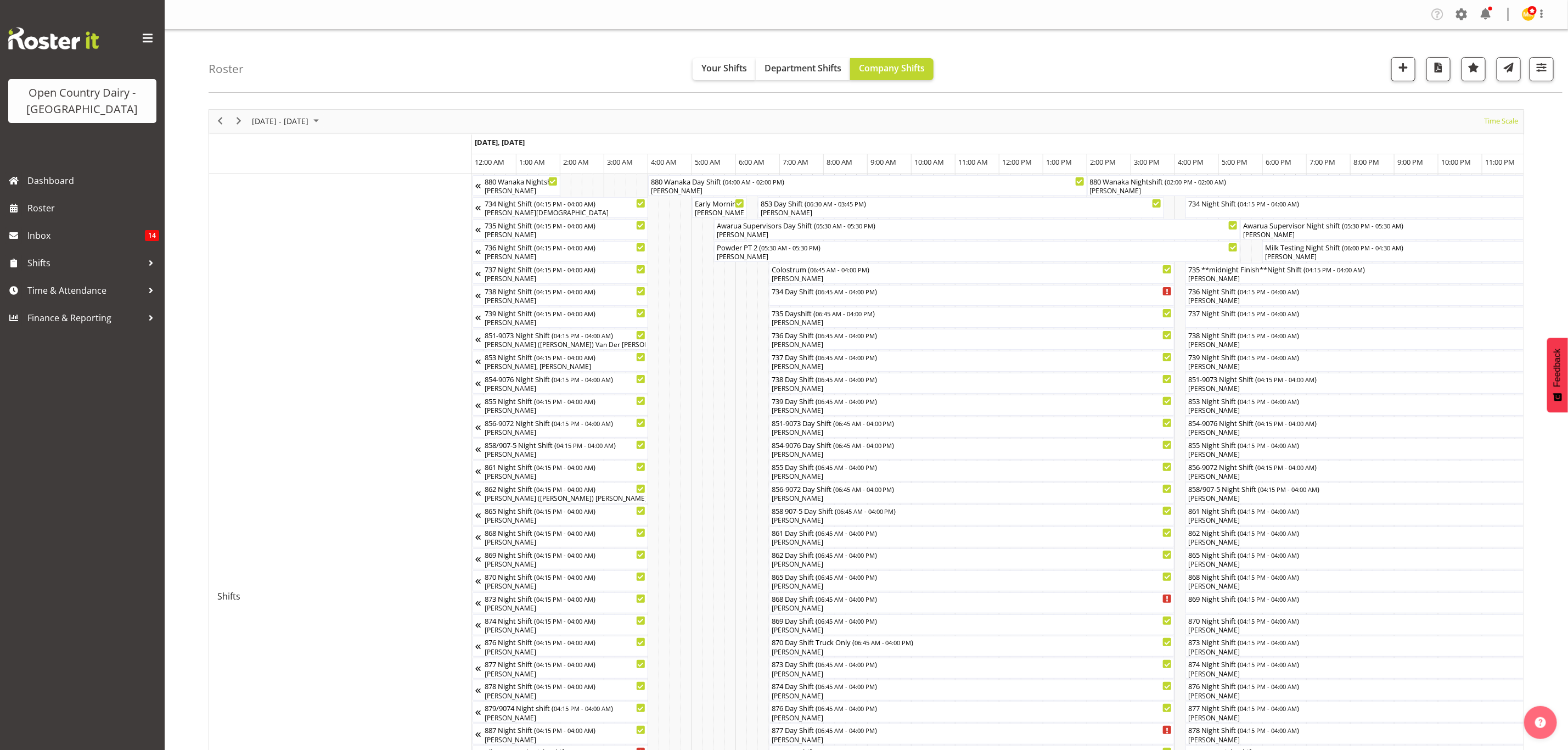
scroll to position [0, 2106]
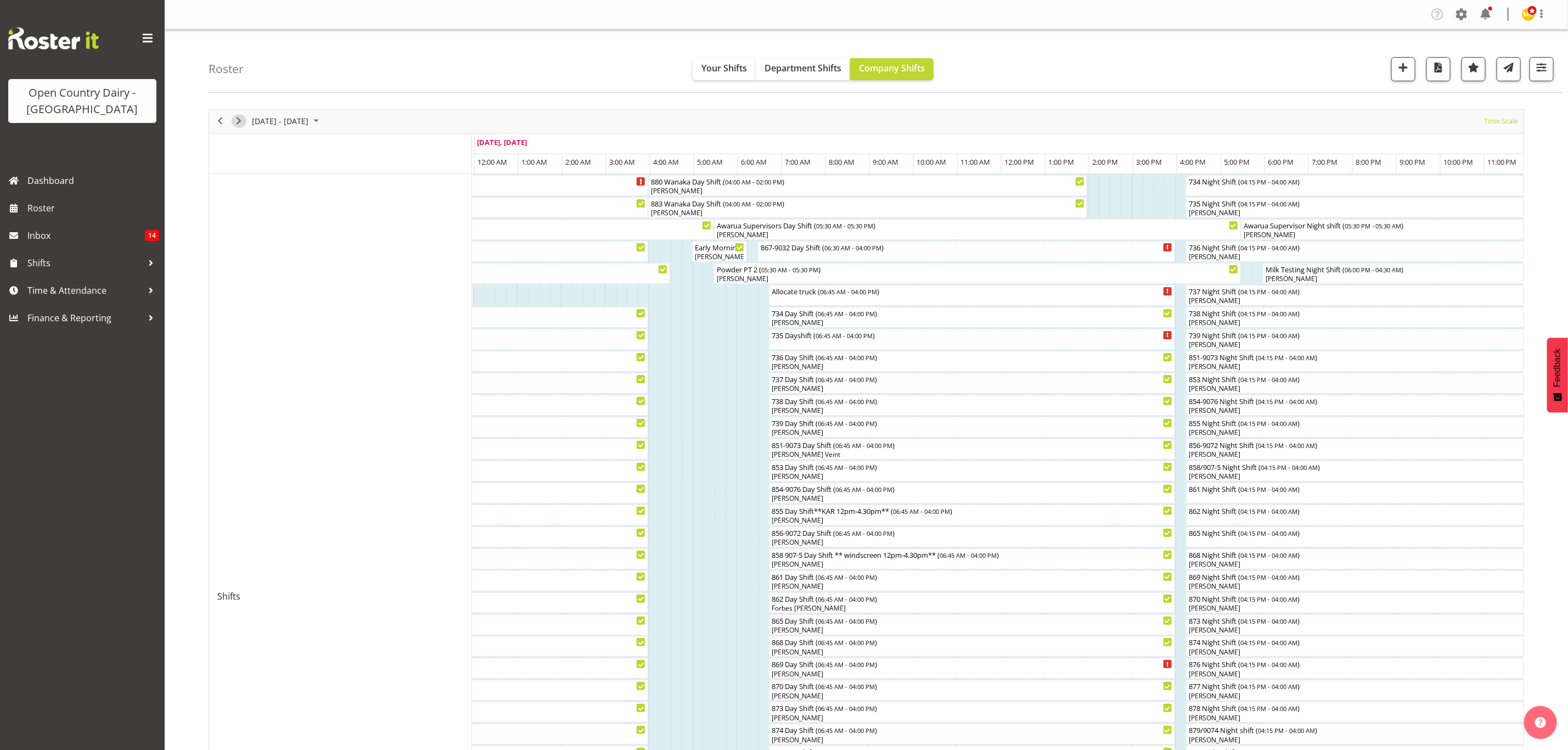
click at [234, 122] on span "Next" at bounding box center [239, 121] width 13 height 14
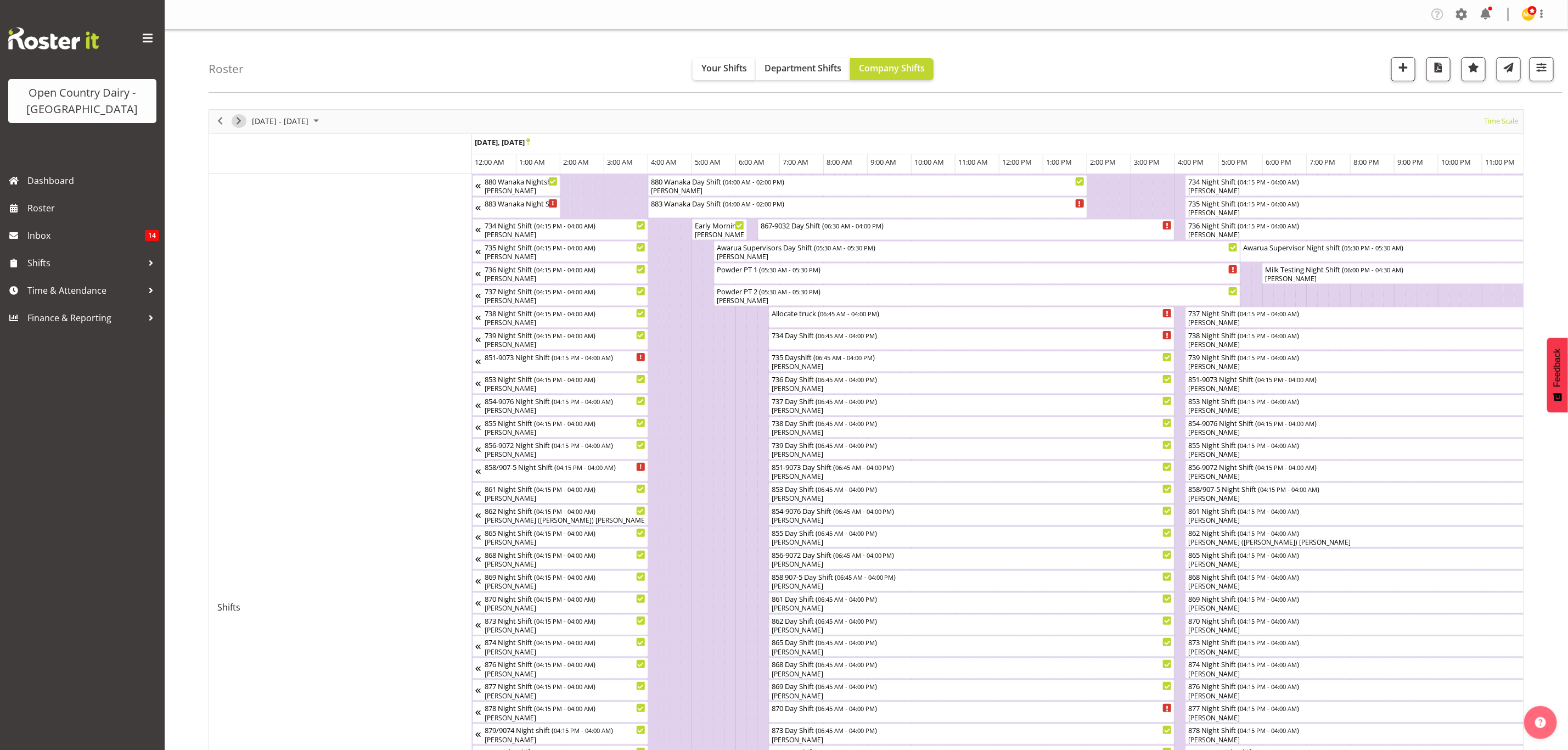
scroll to position [412, 0]
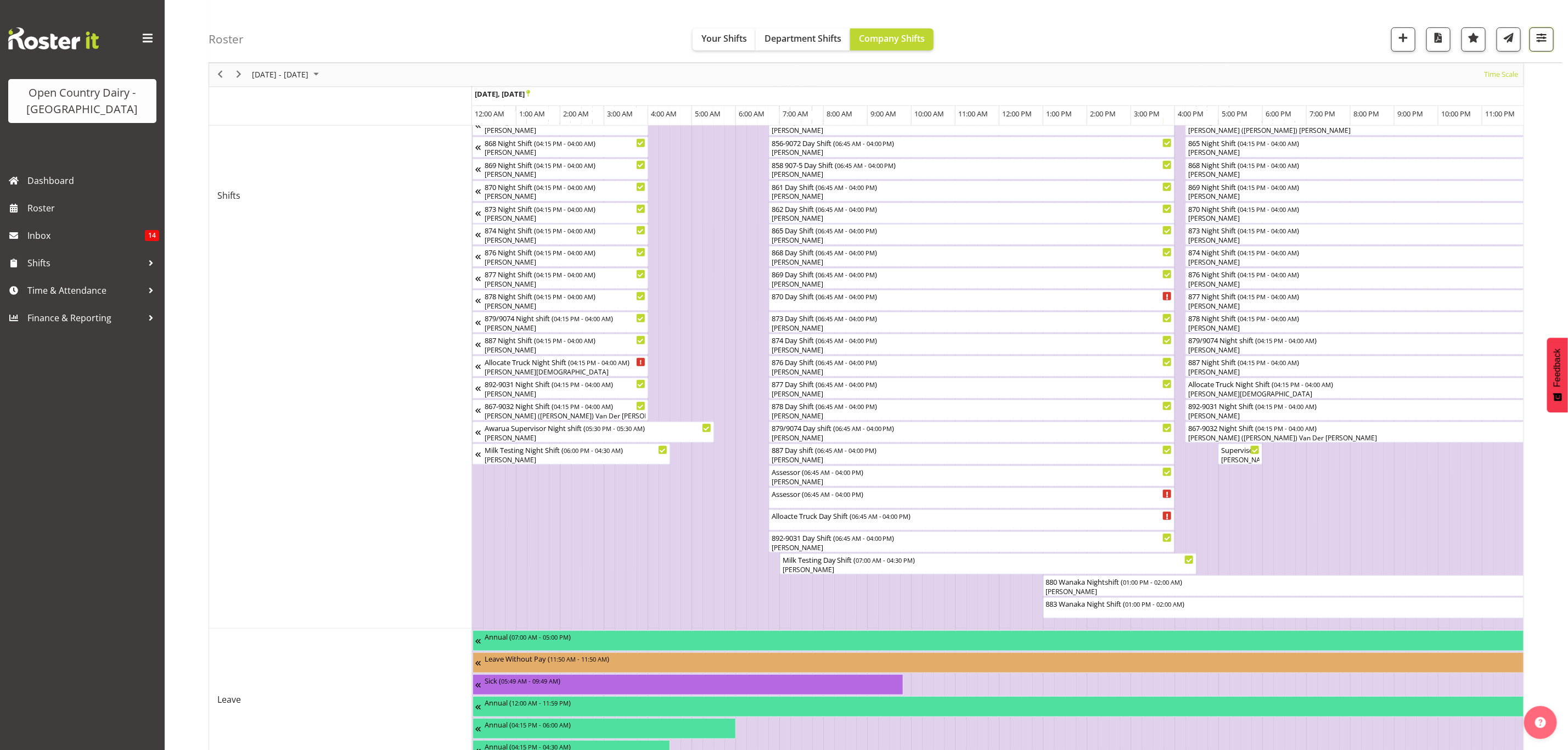
click at [1549, 35] on button "button" at bounding box center [1541, 40] width 24 height 24
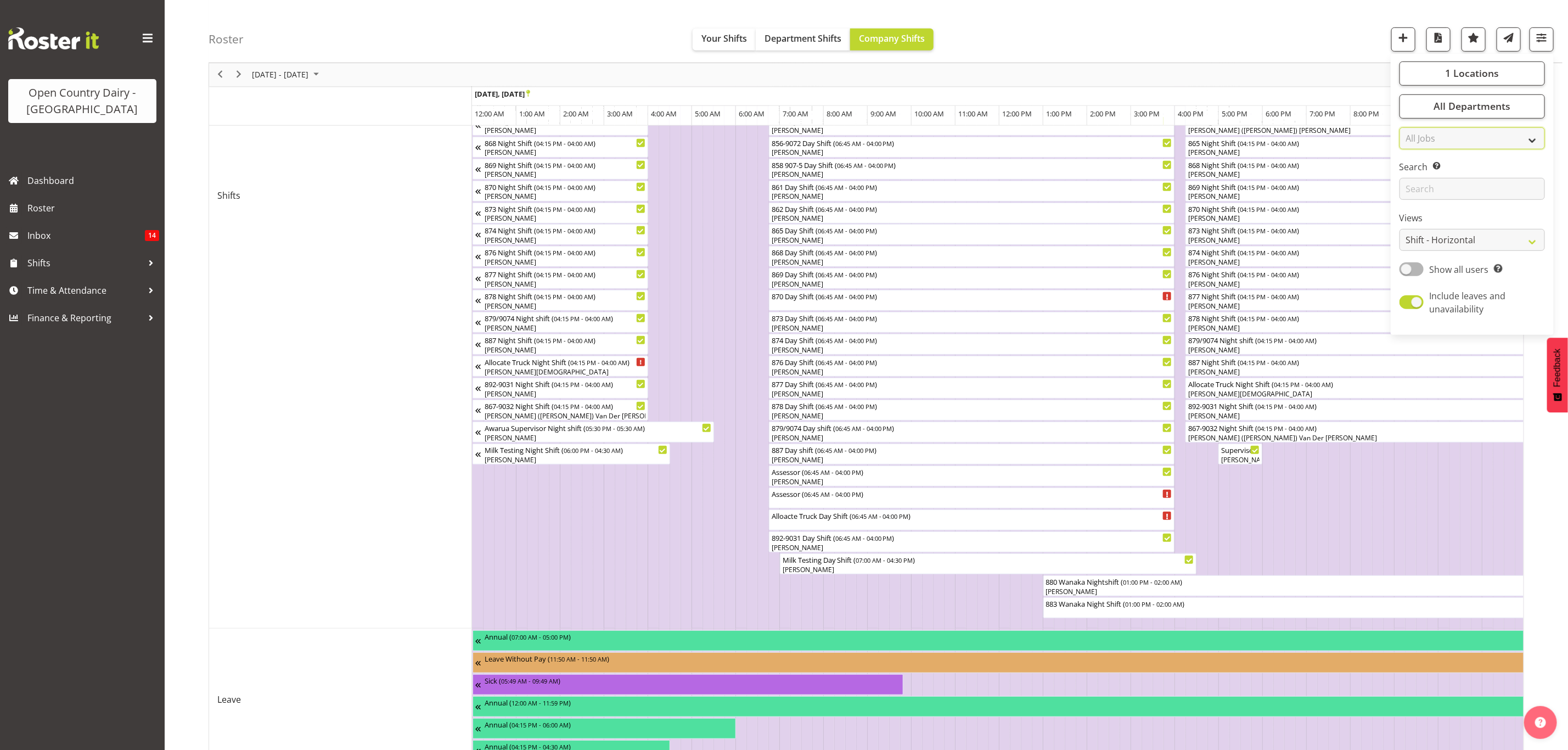
click at [1484, 133] on select "All Jobs All Jobs Connecting /unconnecting Trailers Driving Meeting Milk Testing" at bounding box center [1471, 138] width 145 height 22
click at [1475, 104] on span "All Departments" at bounding box center [1471, 106] width 77 height 13
click at [1460, 69] on span "1 Locations" at bounding box center [1471, 73] width 54 height 13
click at [1420, 147] on div "Awarua Office" at bounding box center [1472, 141] width 128 height 13
click at [1417, 153] on span "Freight" at bounding box center [1431, 153] width 28 height 9
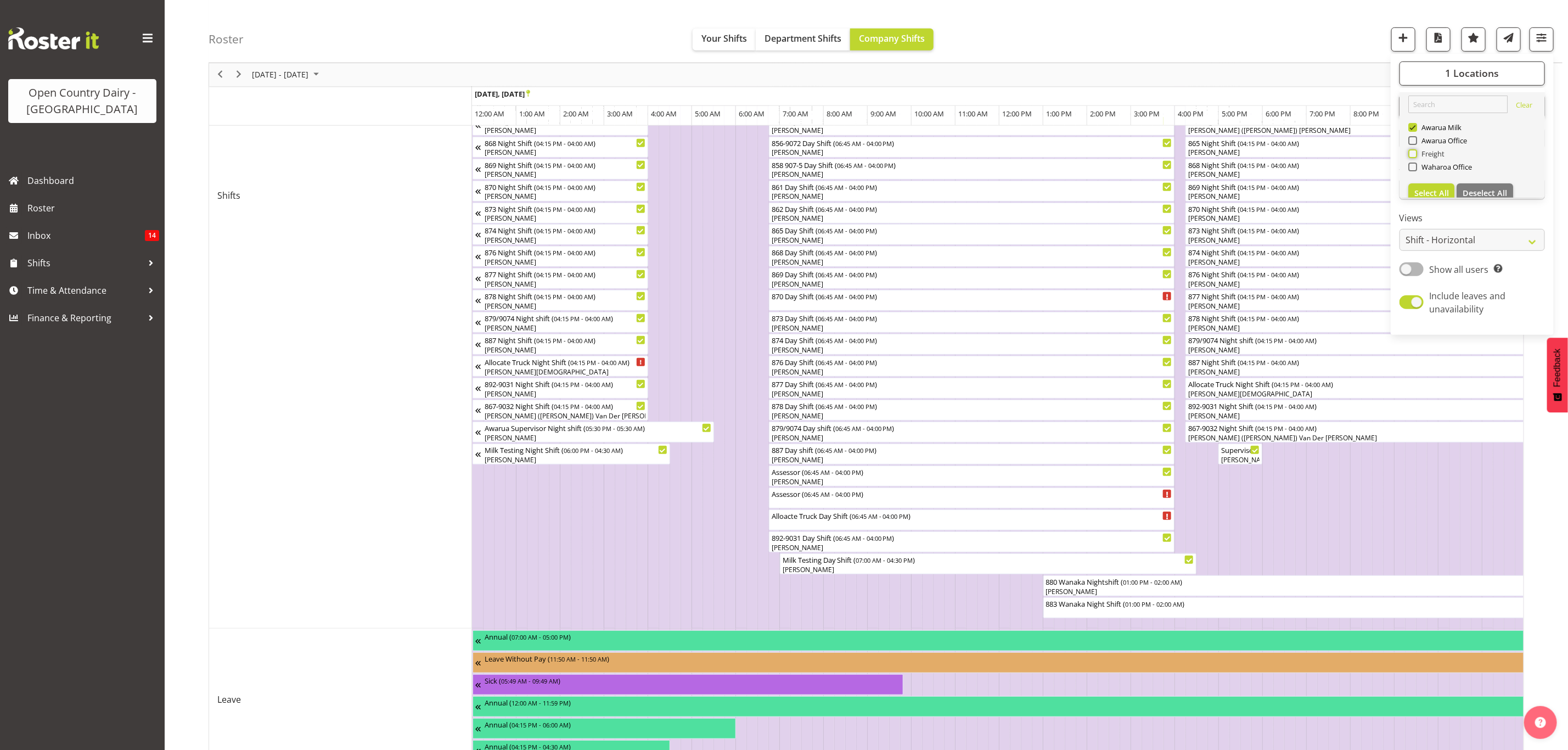
click at [1415, 153] on input "Freight" at bounding box center [1411, 153] width 7 height 7
checkbox input "true"
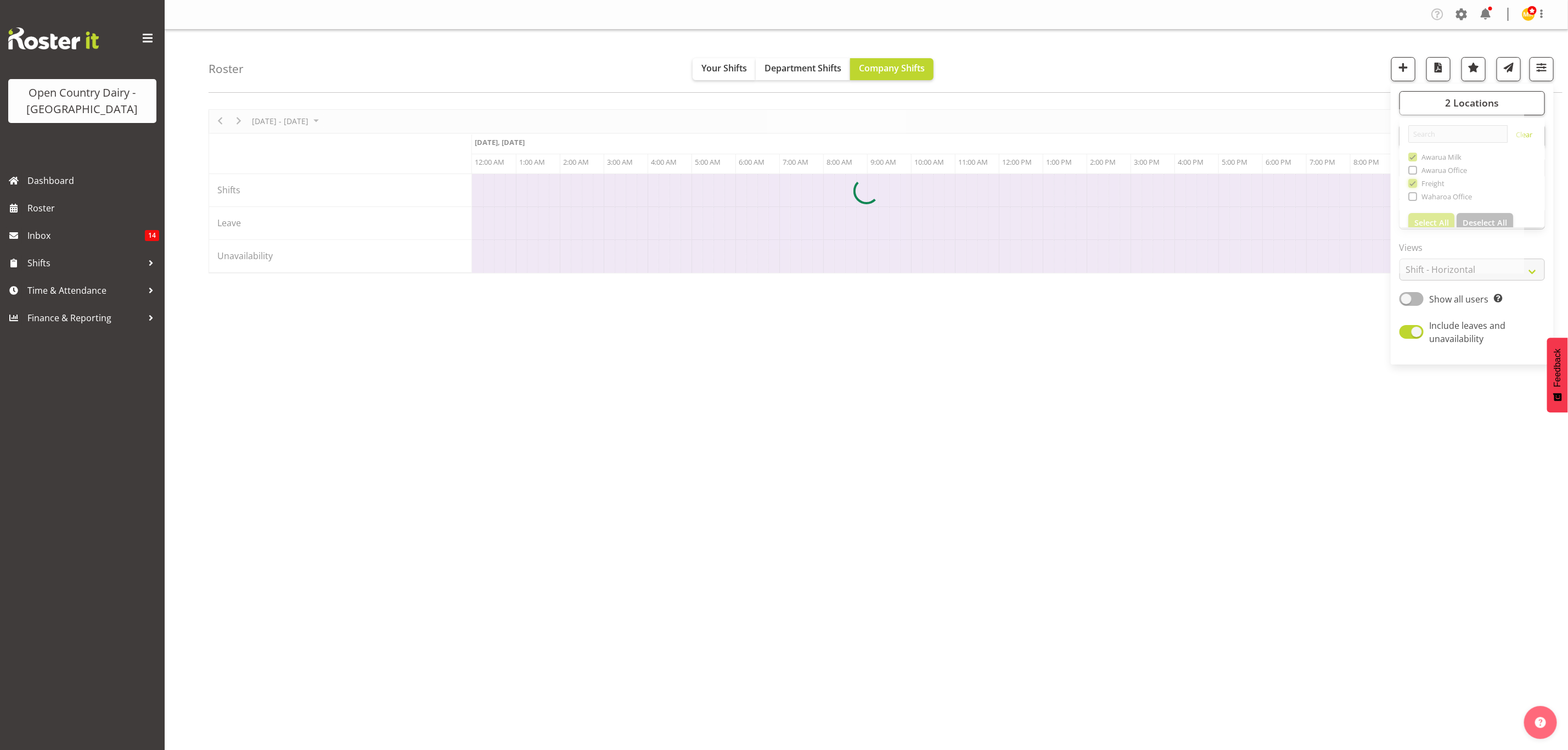
scroll to position [0, 0]
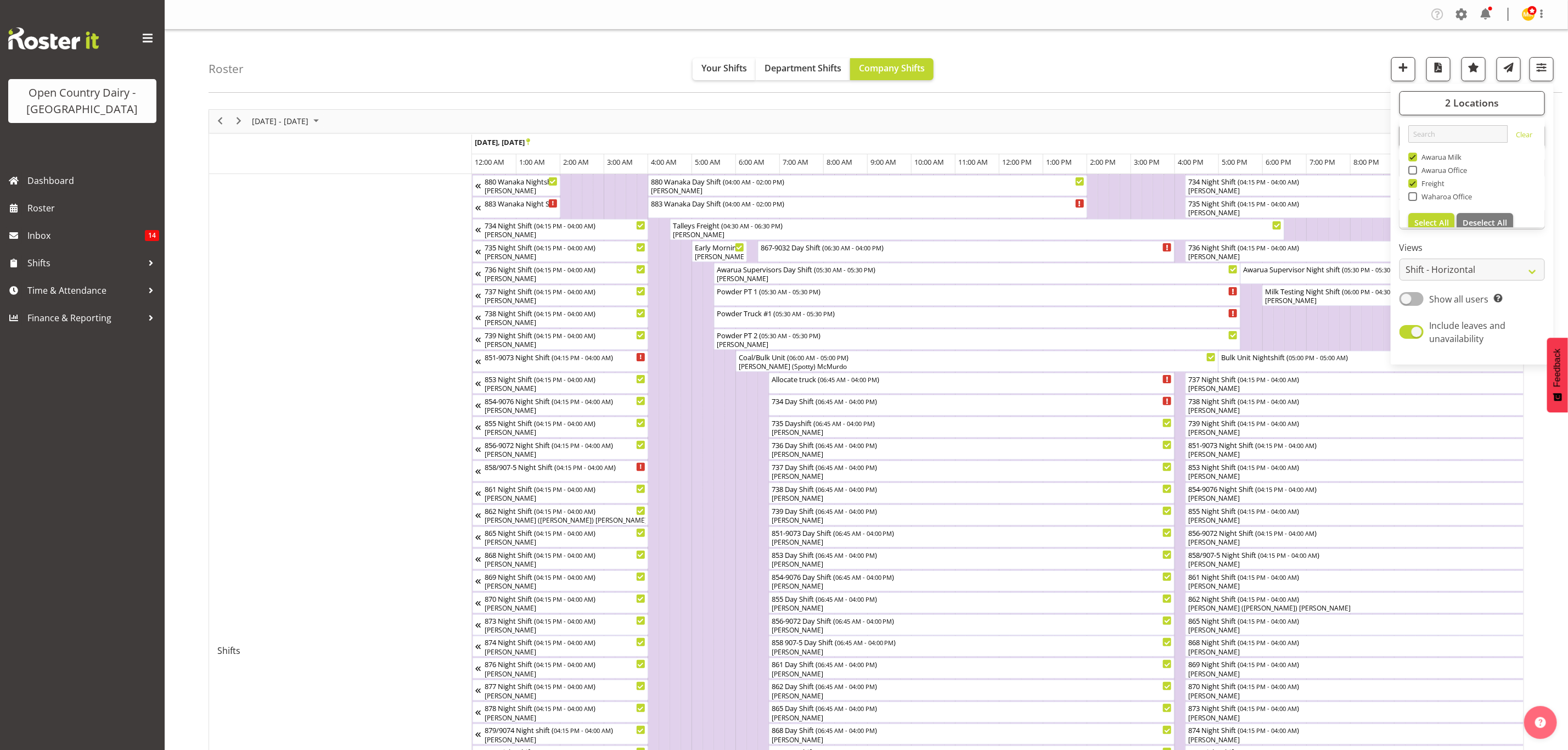
click at [1176, 84] on div "Roster Your Shifts Department Shifts Company Shifts 2 Locations Clear Awarua Mi…" at bounding box center [885, 62] width 1354 height 63
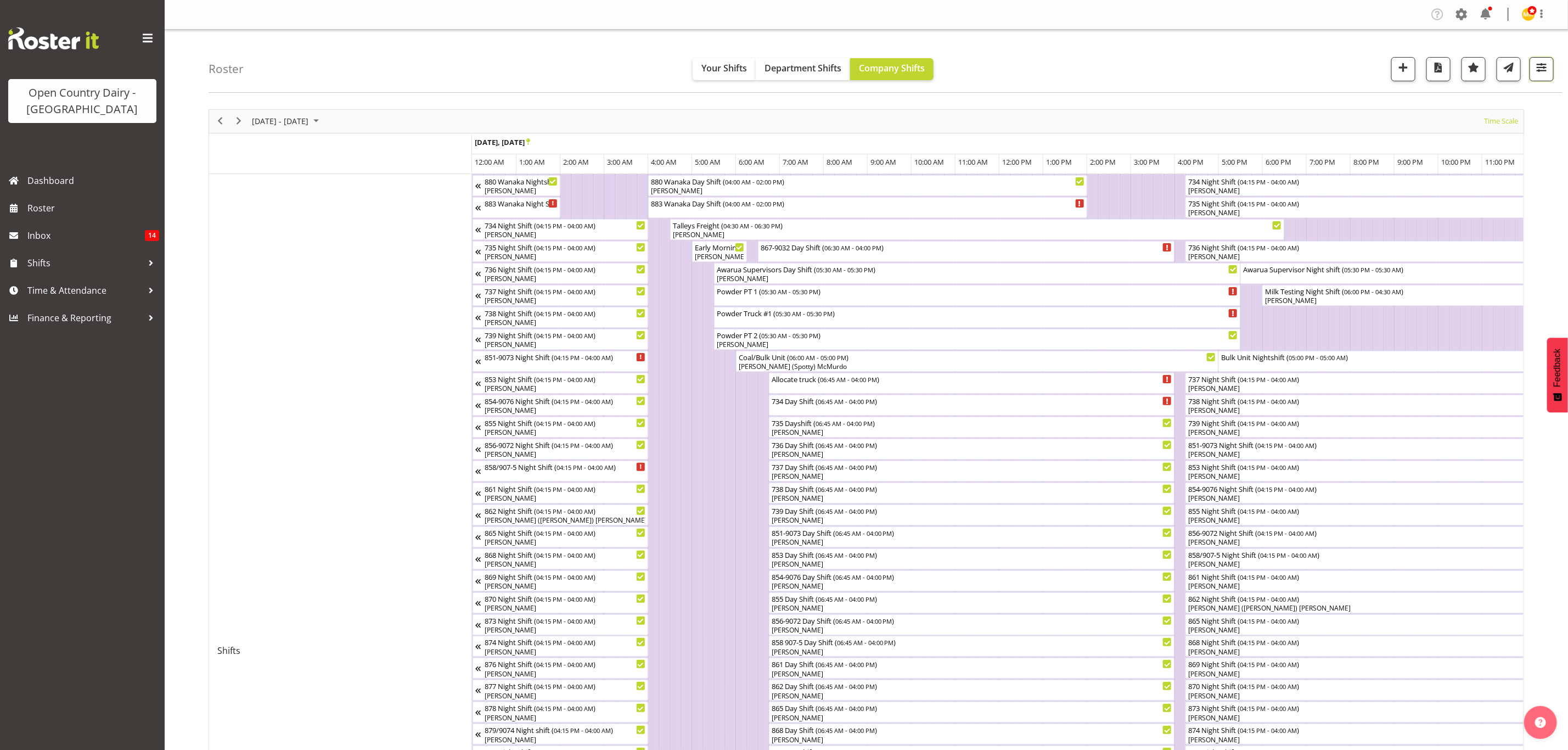
click at [1538, 62] on span "button" at bounding box center [1541, 67] width 15 height 15
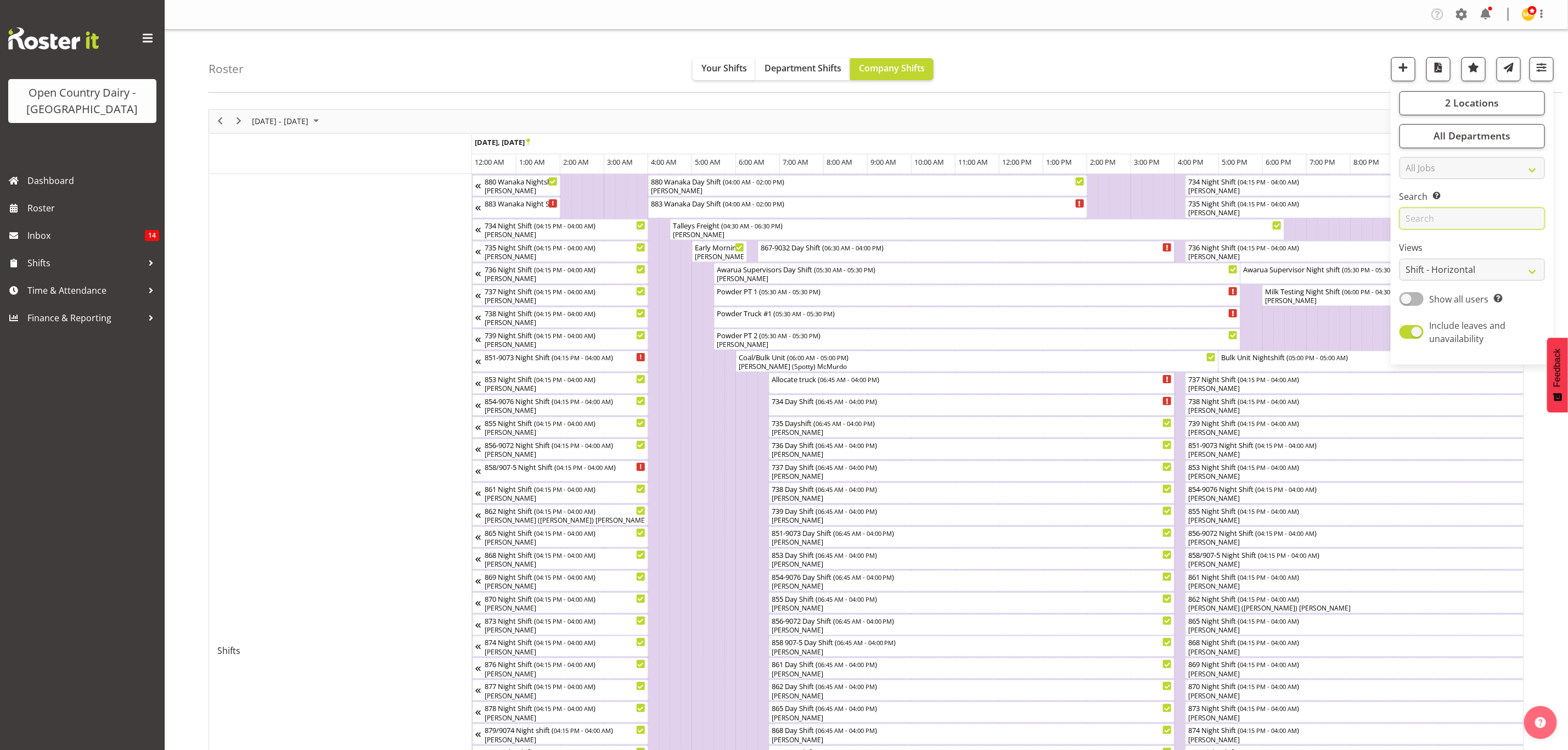
click at [1431, 218] on input "text" at bounding box center [1471, 218] width 145 height 22
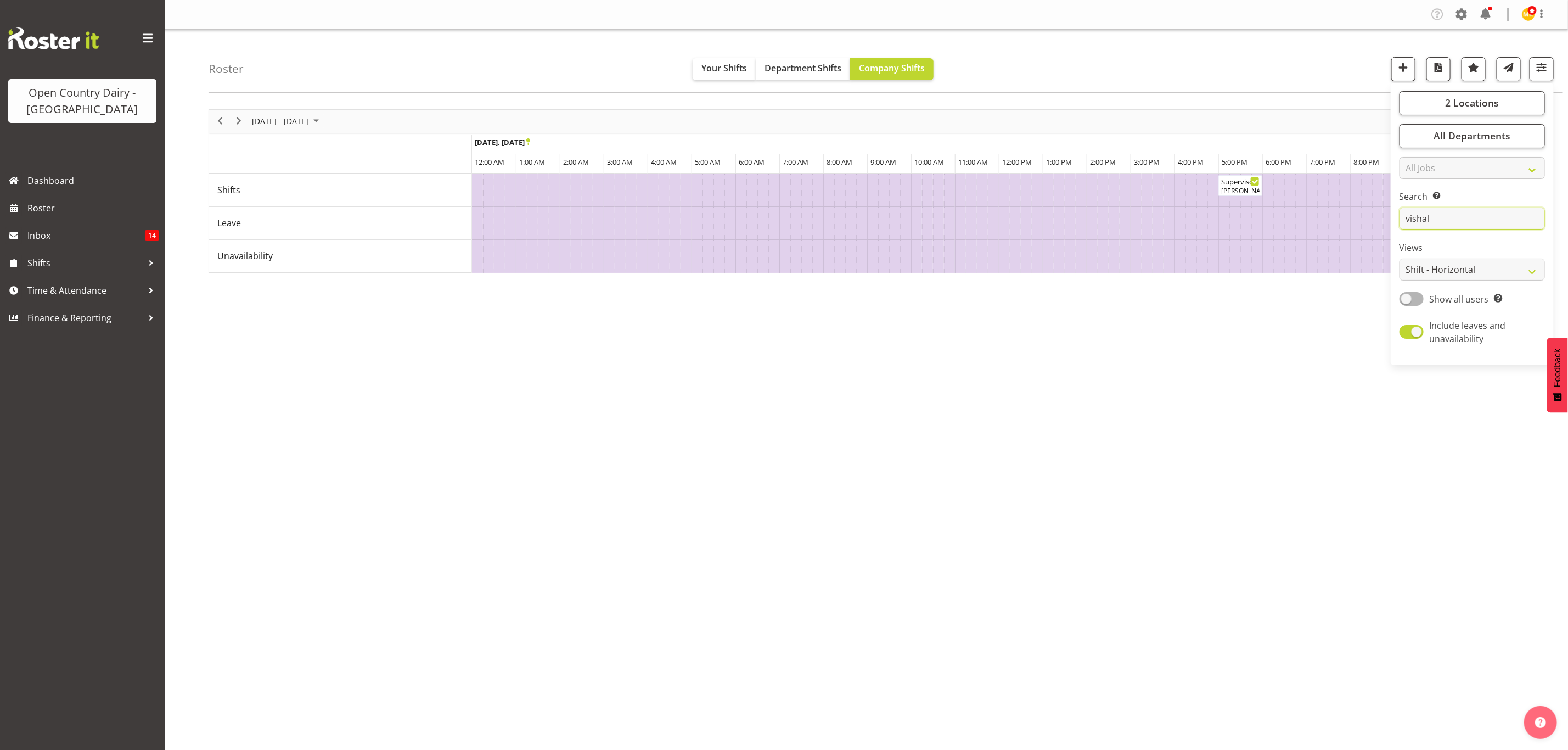
type input "vishal"
click at [823, 325] on div "[DATE] - [DATE] [DATE] Timeline Day Timeline Week Timeline Fortnight Timeline M…" at bounding box center [888, 320] width 1359 height 439
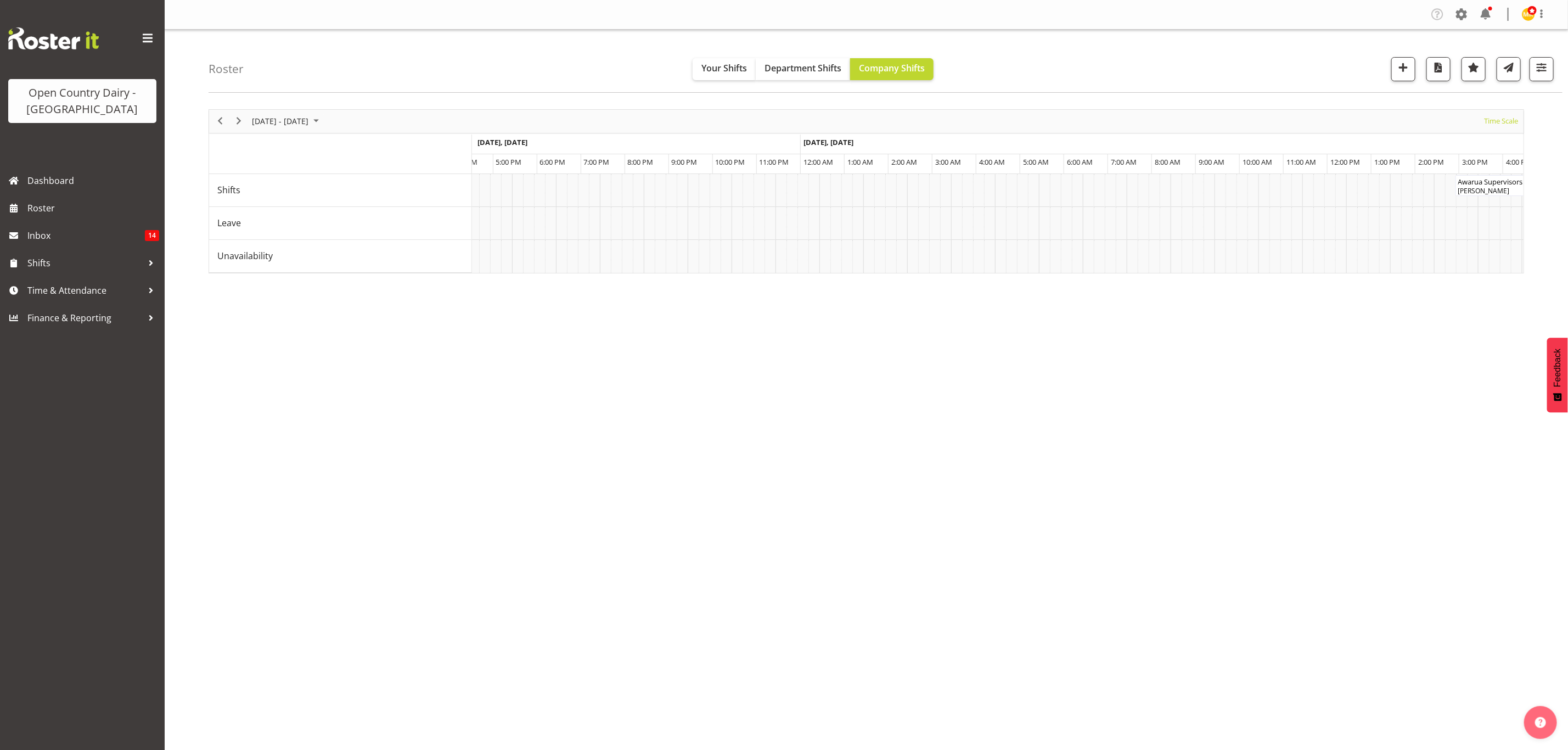
scroll to position [0, 1544]
click at [677, 183] on div "Supervisor Meeting ( 05:00 PM - 06:00 PM )" at bounding box center [675, 181] width 40 height 11
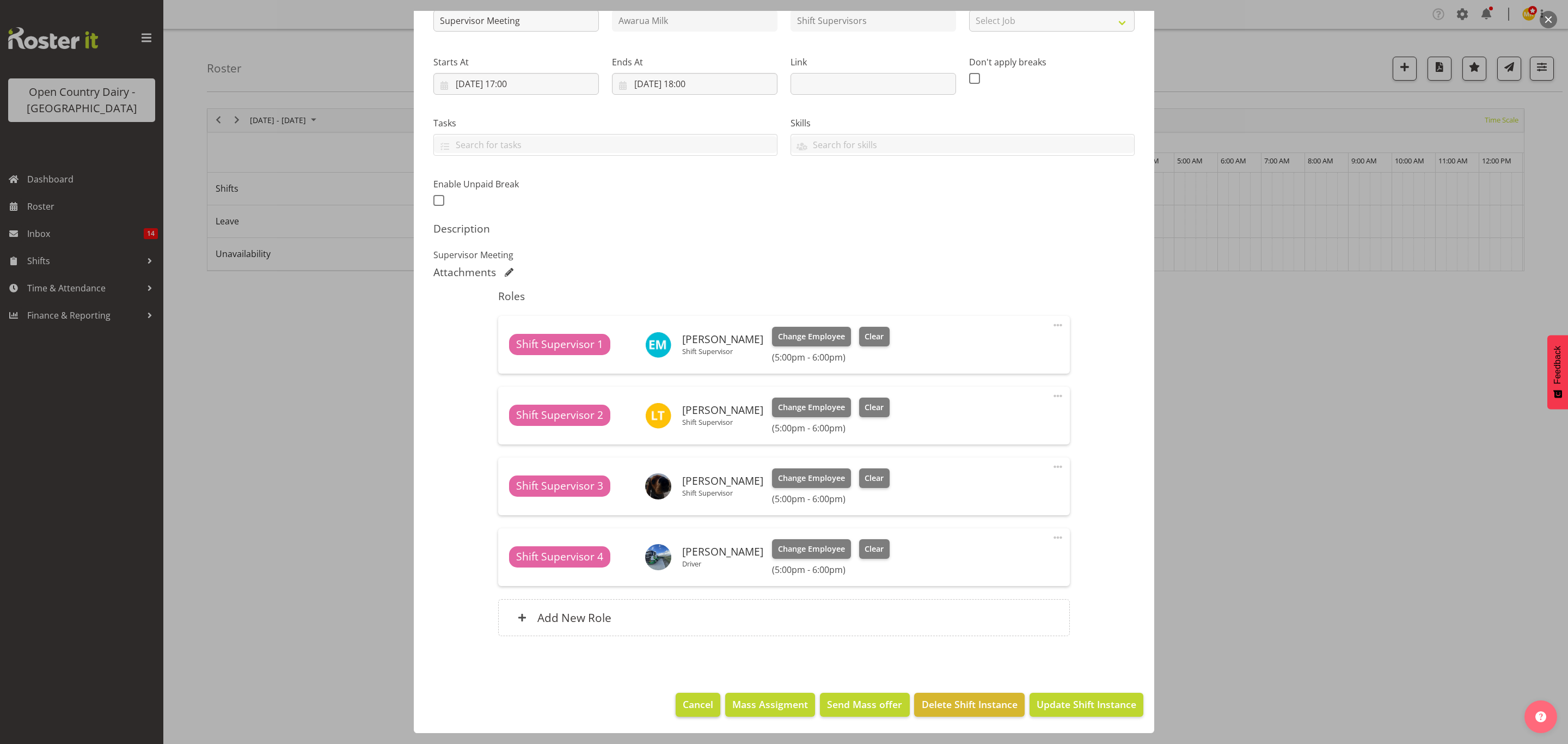
click at [678, 717] on footer "Cancel Mass Assigment Send Mass offer Delete Shift Instance Update Shift Instan…" at bounding box center [784, 707] width 741 height 52
click at [678, 713] on button "Cancel" at bounding box center [697, 705] width 44 height 24
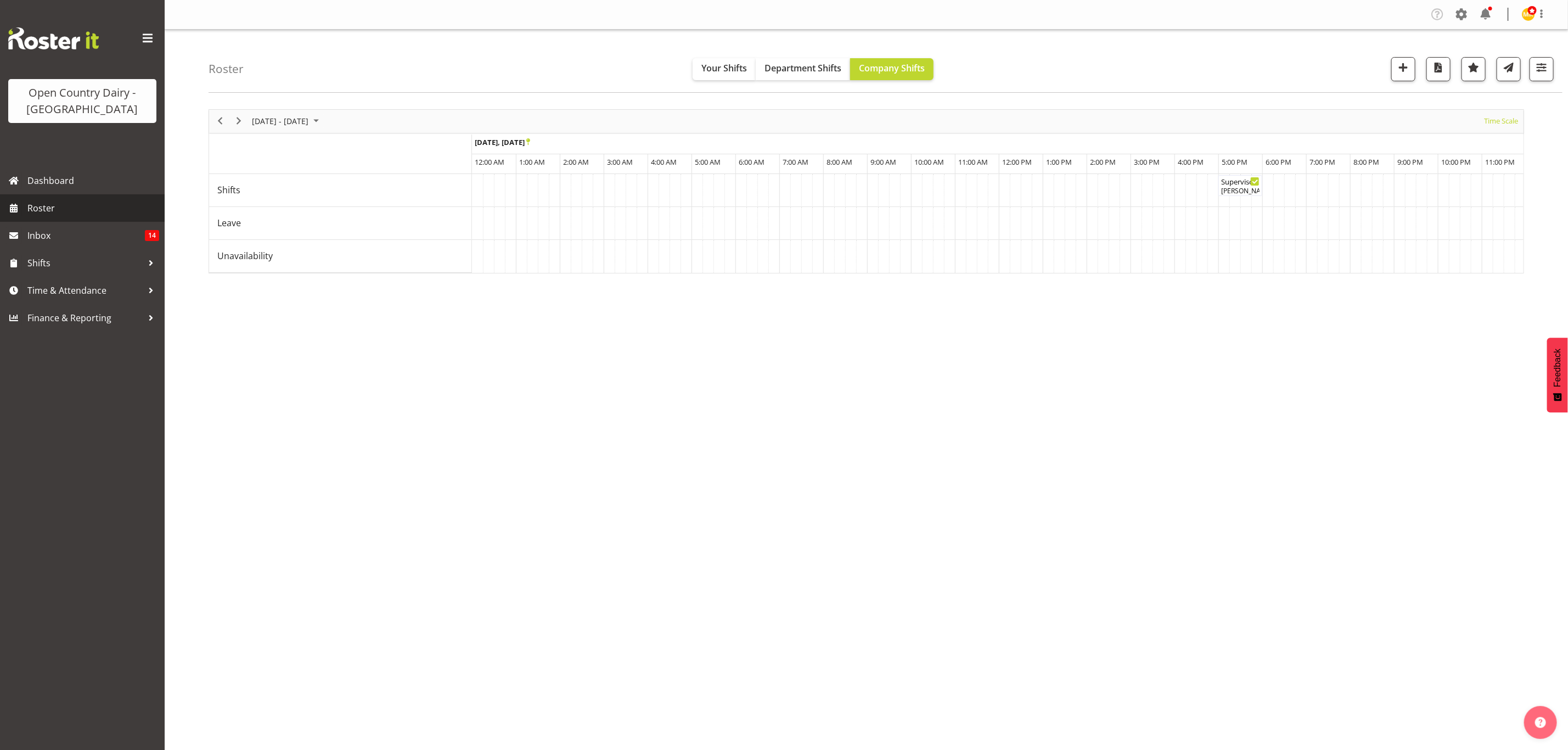
click at [64, 198] on link "Roster" at bounding box center [82, 208] width 165 height 28
